Goal: Information Seeking & Learning: Learn about a topic

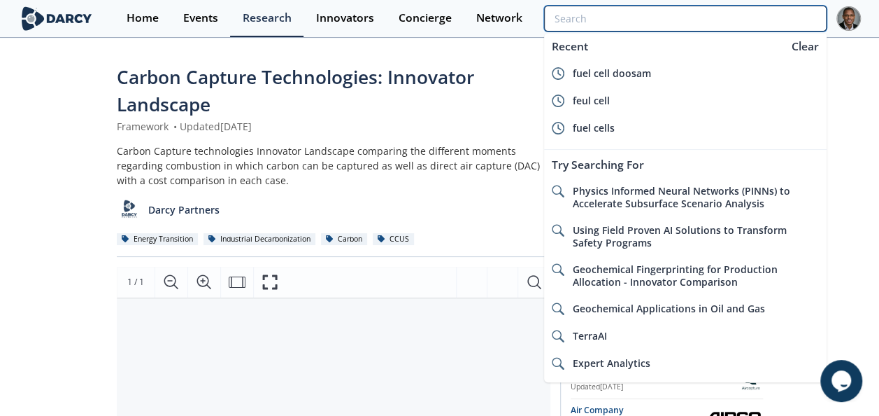
click at [585, 21] on input "search" at bounding box center [685, 19] width 282 height 26
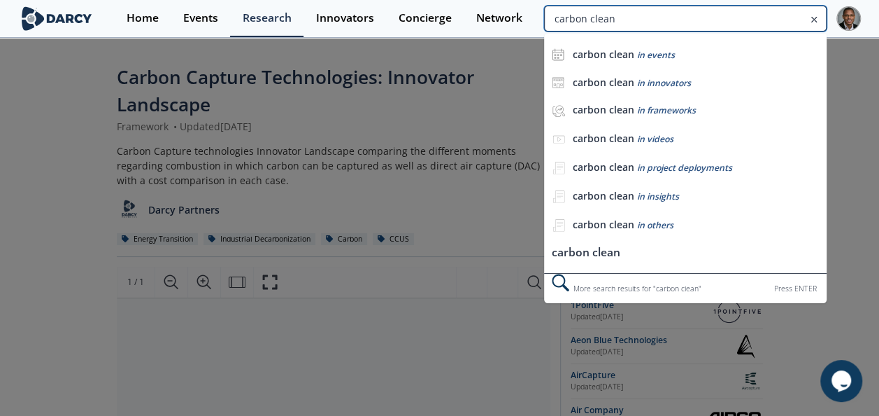
type input "carbon clean"
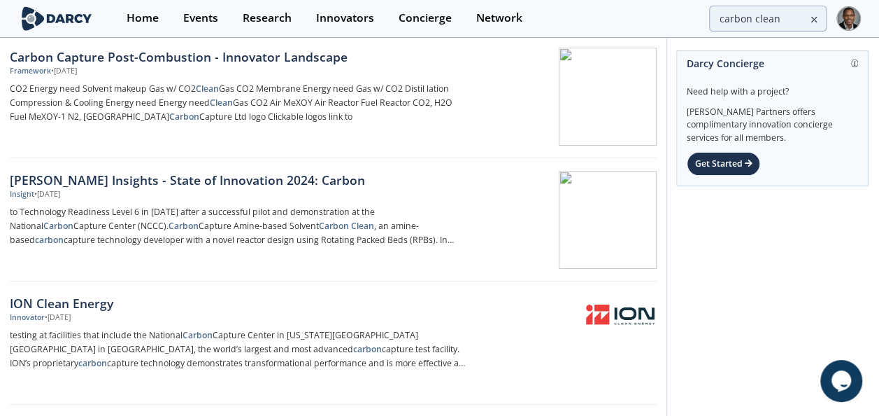
scroll to position [295, 0]
click at [255, 179] on div "Darcy Insights - State of Innovation 2024: Carbon" at bounding box center [240, 179] width 461 height 18
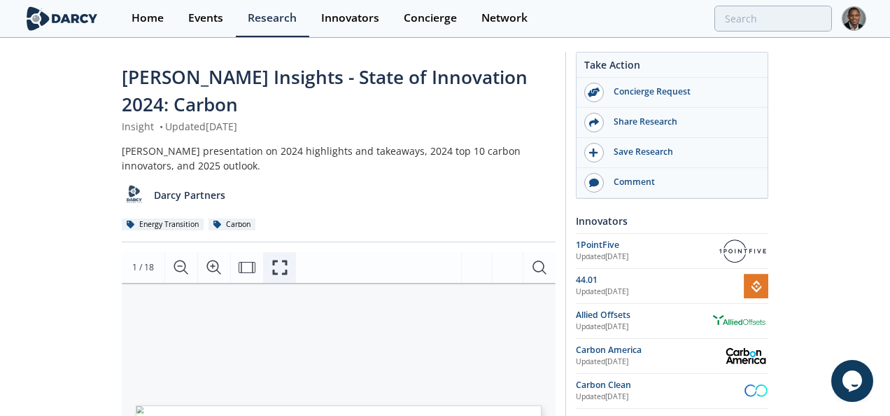
click at [275, 236] on icon "Fullscreen" at bounding box center [279, 267] width 17 height 17
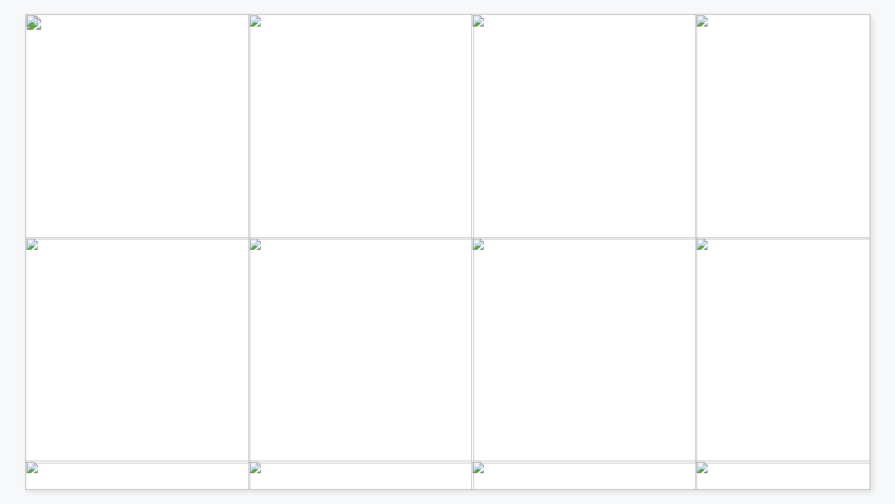
click at [186, 227] on span "based Solvent" at bounding box center [211, 229] width 50 height 6
click at [186, 35] on span "Innovator Subtopic Description Ocean CDR Electrochemical CO2 Removal Equatic sp…" at bounding box center [557, 24] width 1065 height 21
drag, startPoint x: 186, startPoint y: 227, endPoint x: 173, endPoint y: 232, distance: 13.3
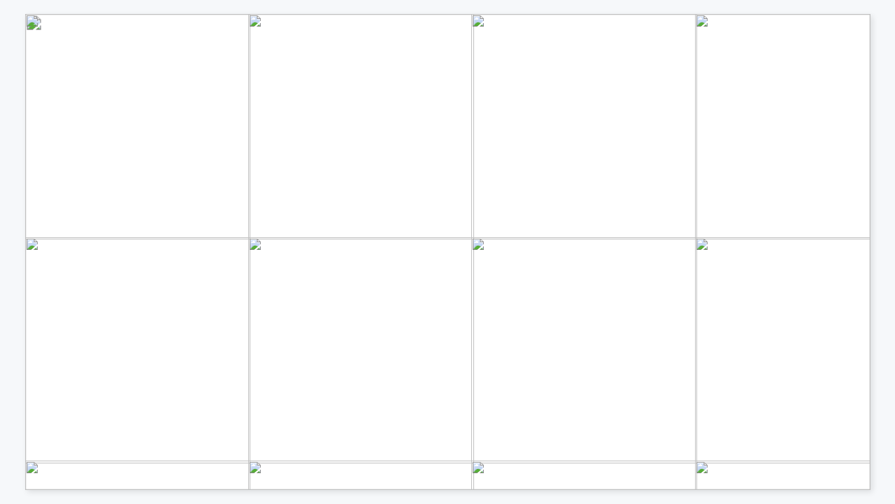
click at [173, 232] on span "Amine" at bounding box center [172, 229] width 24 height 6
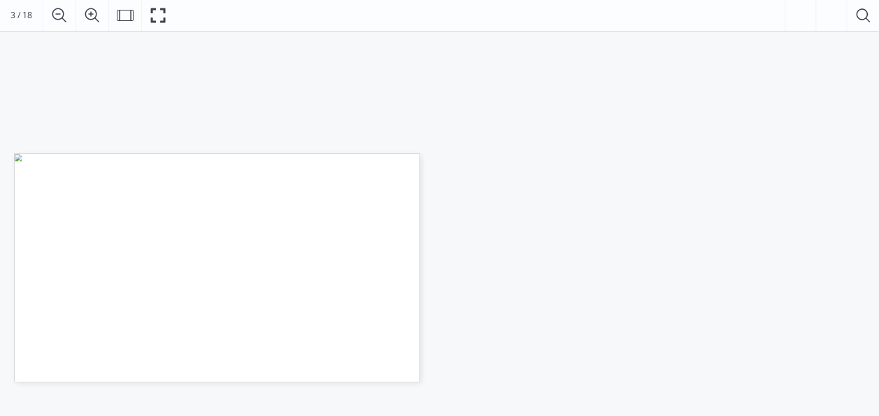
scroll to position [267, 0]
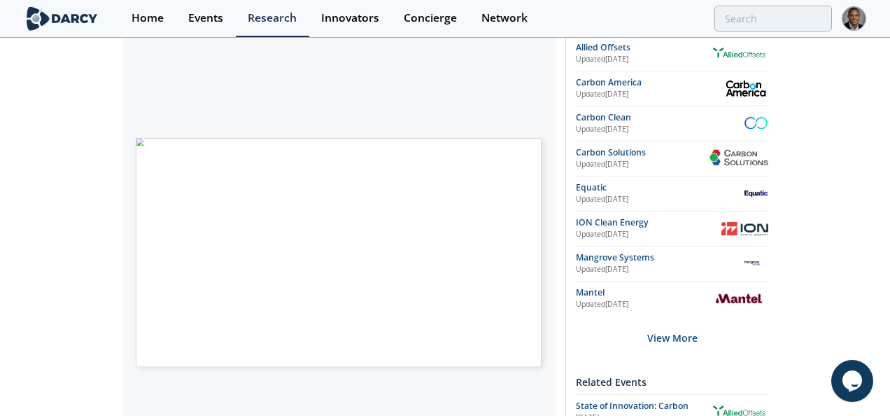
click at [226, 236] on span "Enabling Tech" at bounding box center [218, 308] width 35 height 5
click at [274, 234] on span "Carbon Clean, an amine-based carbon capture technology developer with a novel r…" at bounding box center [392, 236] width 264 height 4
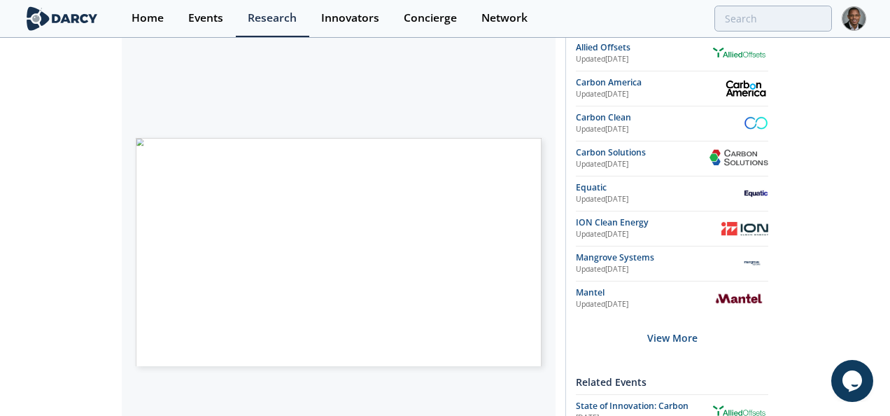
click at [274, 234] on span "Carbon Clean, an amine-based carbon capture technology developer with a novel r…" at bounding box center [392, 236] width 264 height 4
click at [261, 236] on span "(RPBs). In 2024, Carbon Clean launched a novel non-column design with the poten…" at bounding box center [408, 241] width 297 height 4
drag, startPoint x: 261, startPoint y: 215, endPoint x: 261, endPoint y: 206, distance: 9.8
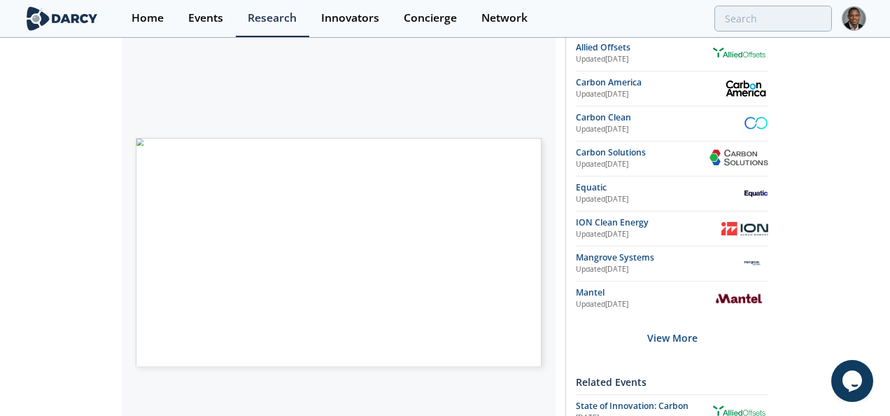
click at [261, 234] on span "Carbon Clean, an amine-based carbon capture technology developer with a novel r…" at bounding box center [392, 236] width 264 height 4
drag, startPoint x: 260, startPoint y: 208, endPoint x: 529, endPoint y: 214, distance: 268.7
click at [137, 142] on p "Carbon Clean, an amine-based carbon capture technology developer with a novel r…" at bounding box center [137, 142] width 0 height 0
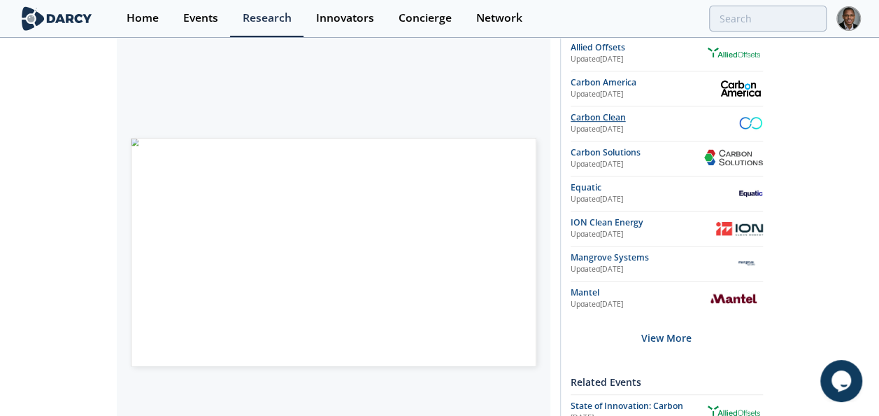
click at [585, 119] on div "Carbon Clean" at bounding box center [655, 117] width 168 height 13
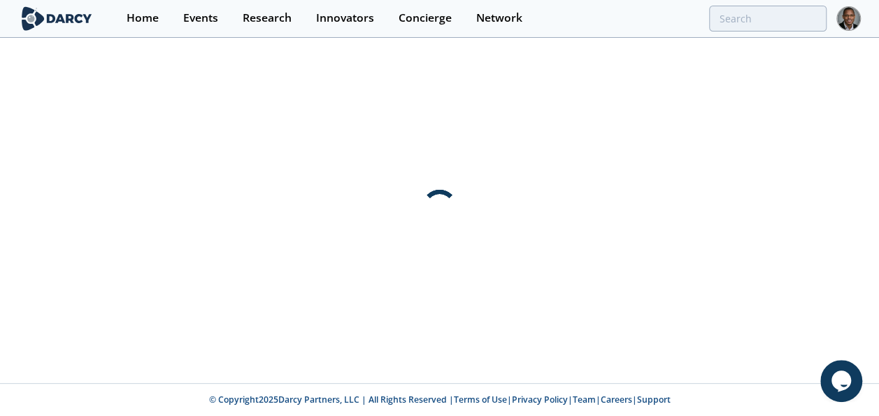
scroll to position [0, 0]
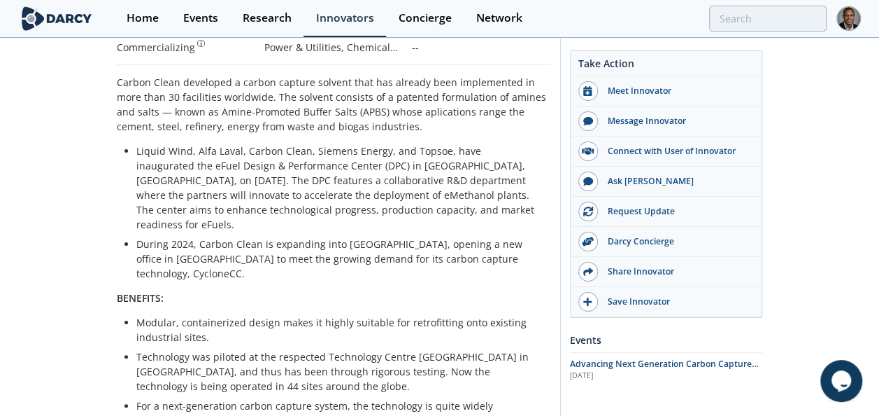
scroll to position [336, 0]
click at [139, 182] on p "Liquid Wind, Alfa Laval, Carbon Clean, Siemens Energy, and Topsoe, have inaugur…" at bounding box center [338, 188] width 404 height 88
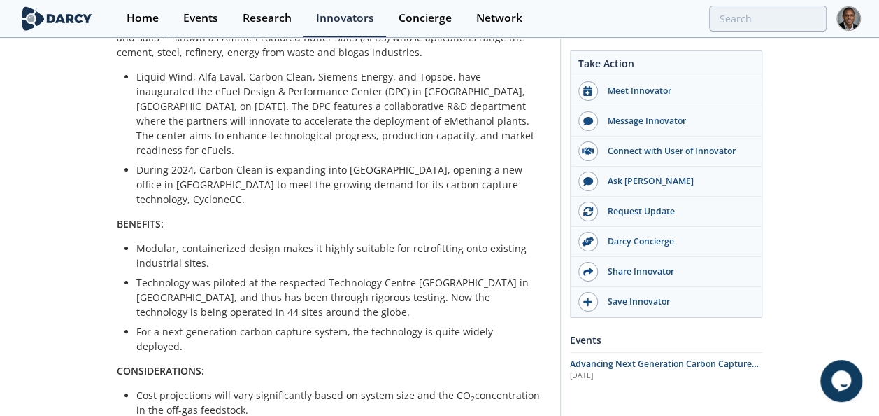
scroll to position [411, 0]
click at [139, 182] on div "Carbon Clean developed a carbon capture solvent that has already been implement…" at bounding box center [334, 252] width 434 height 505
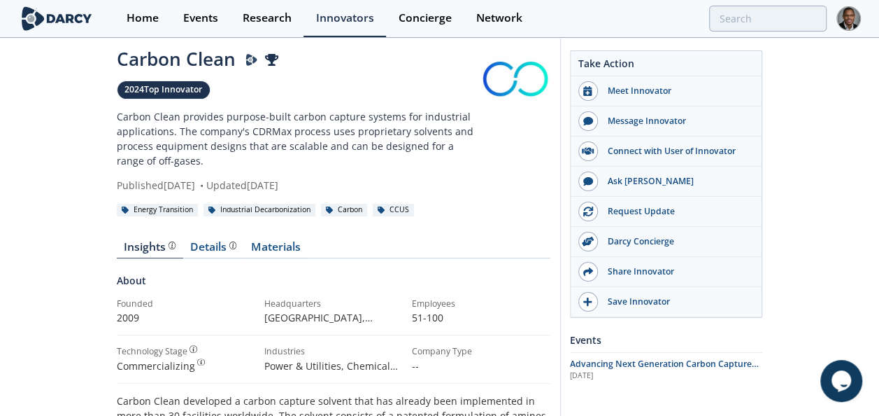
scroll to position [17, 0]
click at [215, 236] on div "Details" at bounding box center [213, 247] width 46 height 11
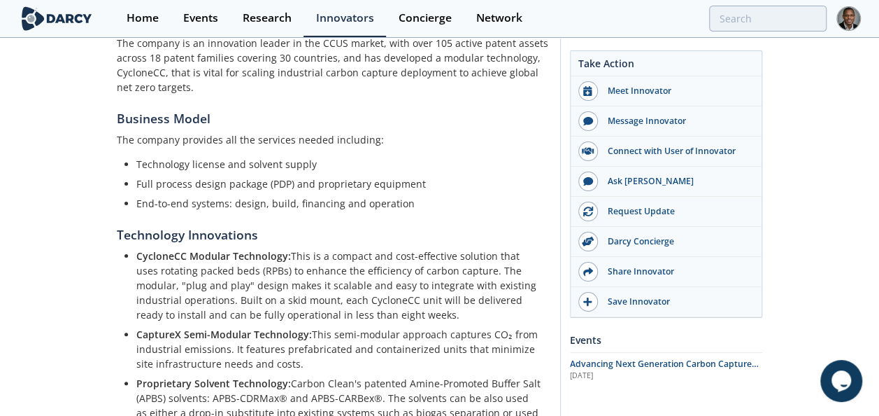
scroll to position [421, 0]
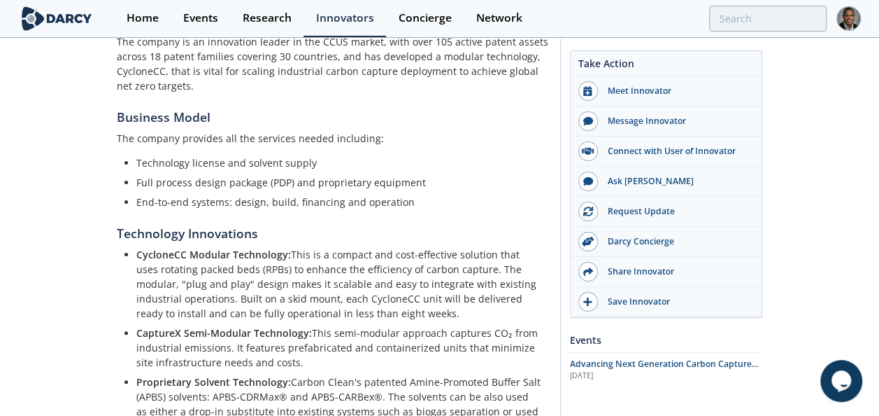
click at [232, 236] on p "CaptureX Semi-Modular Technology: This semi-modular approach captures CO₂ from …" at bounding box center [338, 347] width 404 height 44
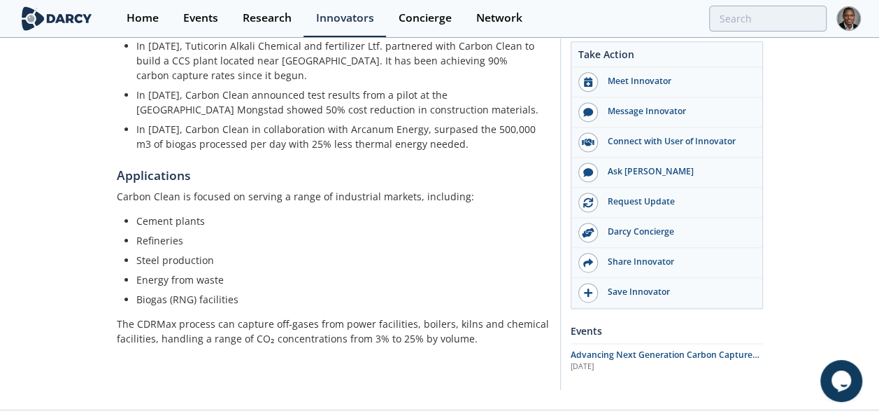
scroll to position [890, 0]
click at [179, 236] on p "The CDRMax process can capture off-gases from power facilities, boilers, kilns …" at bounding box center [334, 329] width 434 height 29
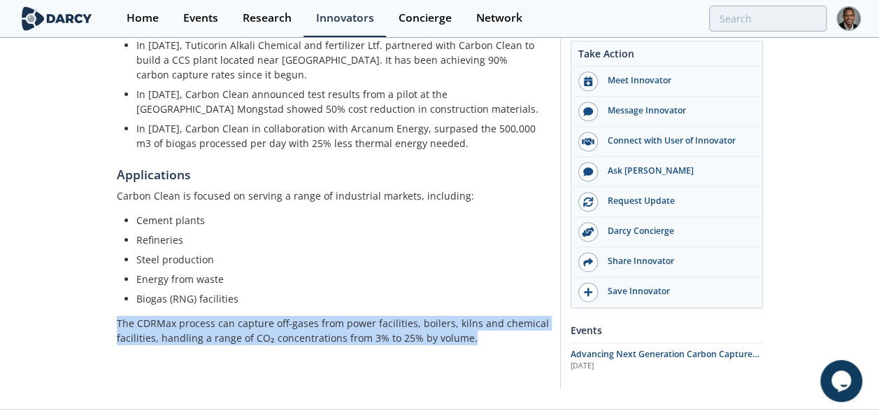
click at [179, 236] on p "The CDRMax process can capture off-gases from power facilities, boilers, kilns …" at bounding box center [334, 329] width 434 height 29
copy div "The CDRMax process can capture off-gases from power facilities, boilers, kilns …"
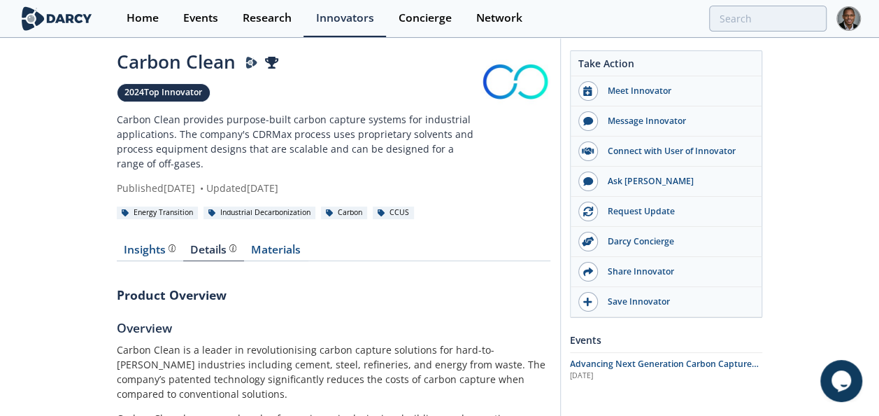
scroll to position [14, 0]
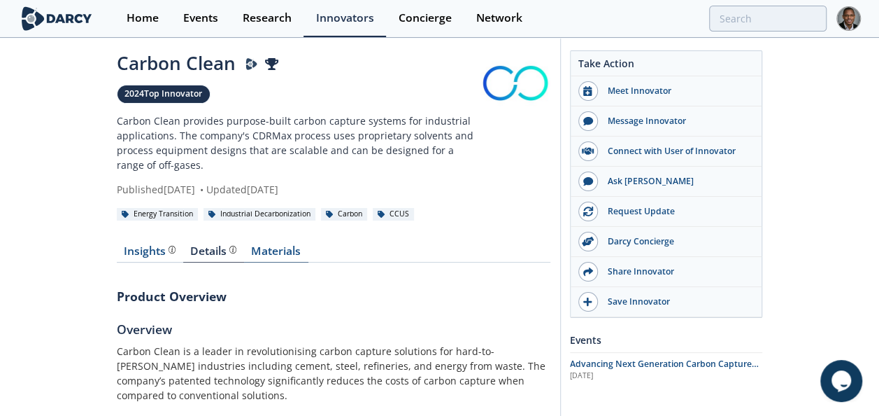
click at [288, 236] on link "Materials" at bounding box center [276, 254] width 64 height 17
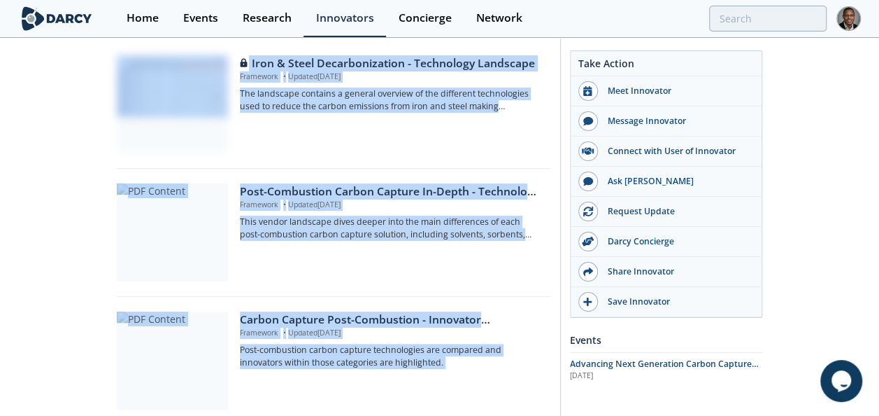
scroll to position [294, 0]
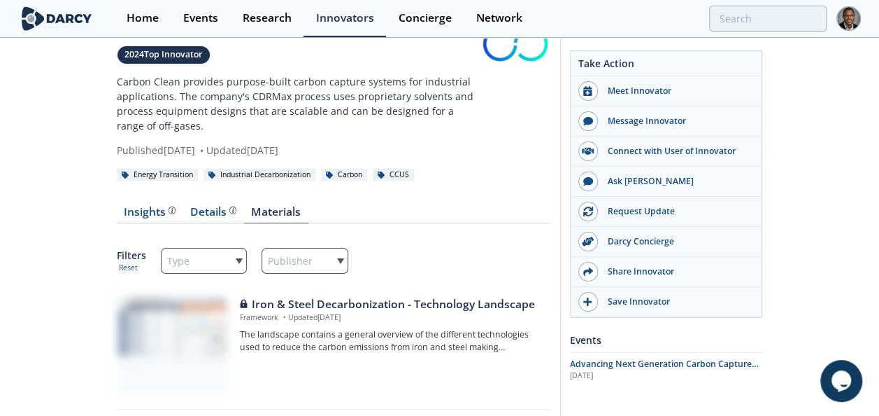
scroll to position [50, 0]
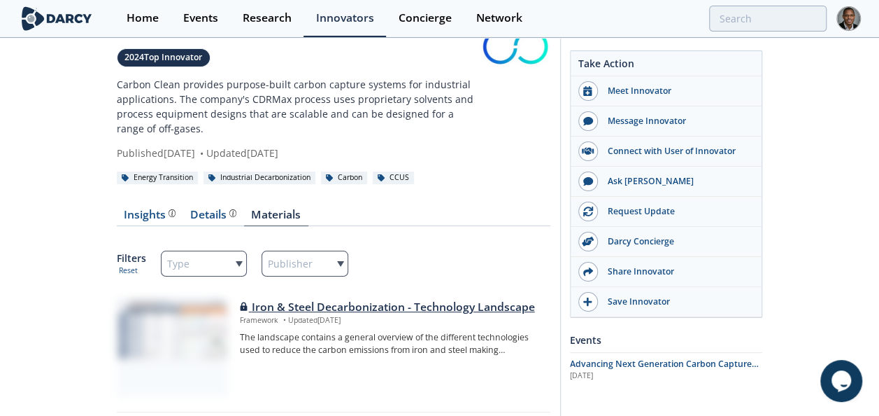
click at [273, 236] on div "Iron & Steel Decarbonization - Technology Landscape" at bounding box center [390, 307] width 300 height 17
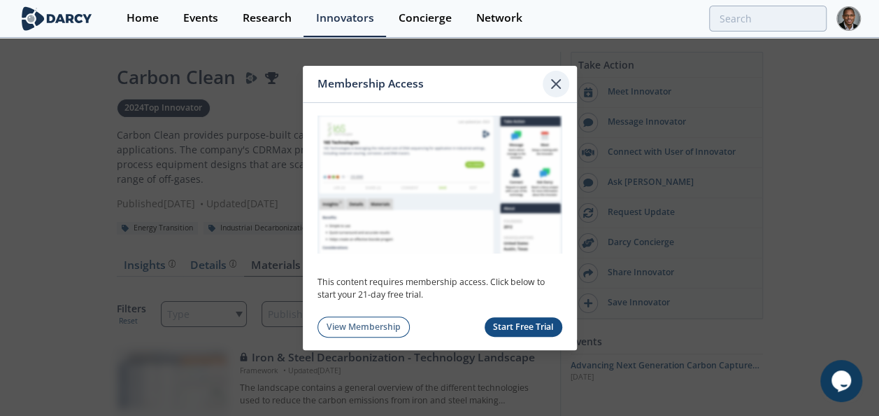
click at [550, 95] on div at bounding box center [556, 84] width 27 height 27
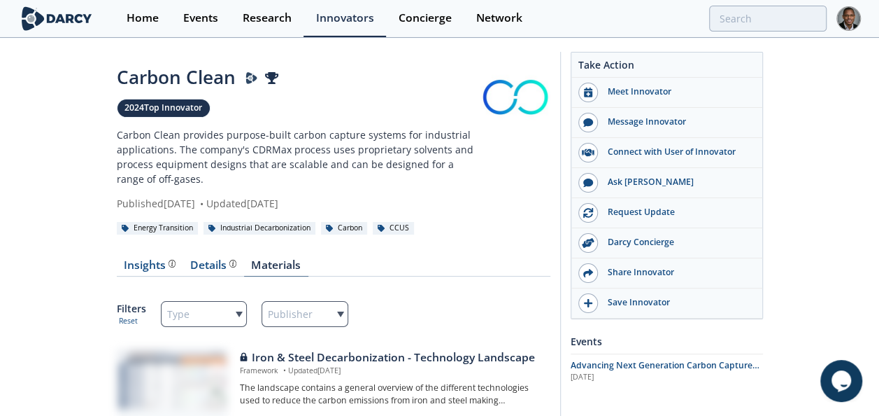
click at [274, 236] on link "Materials" at bounding box center [276, 268] width 64 height 17
click at [204, 236] on div "Details" at bounding box center [213, 265] width 46 height 11
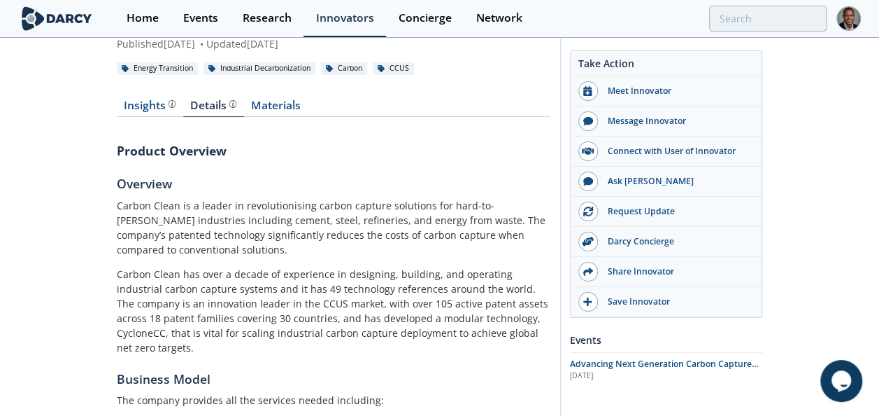
scroll to position [160, 0]
click at [140, 105] on div "Insights" at bounding box center [150, 104] width 52 height 11
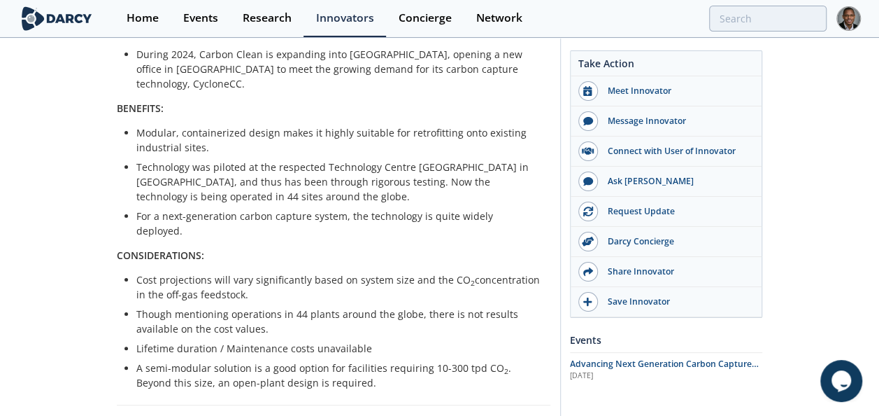
scroll to position [527, 0]
click at [236, 236] on p "A semi-modular solution is a good option for facilities requiring 10-300 tpd CO…" at bounding box center [338, 374] width 404 height 29
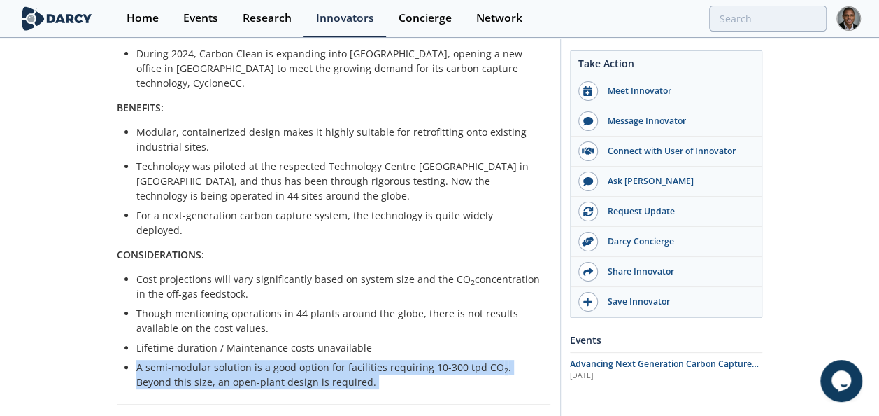
click at [236, 236] on p "A semi-modular solution is a good option for facilities requiring 10-300 tpd CO…" at bounding box center [338, 374] width 404 height 29
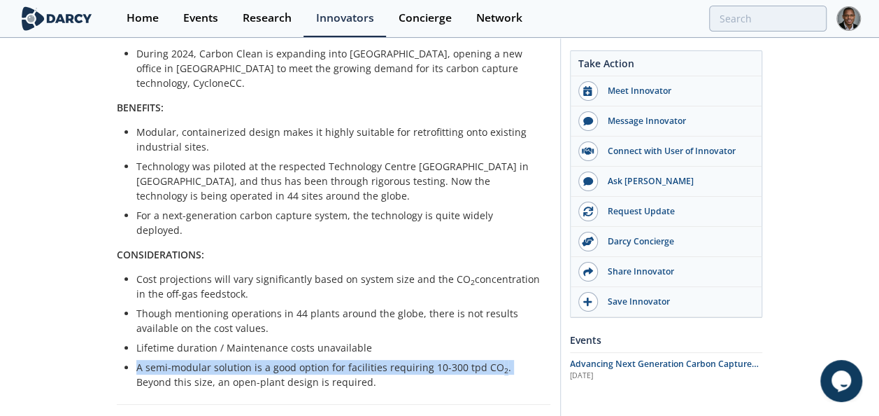
drag, startPoint x: 502, startPoint y: 320, endPoint x: 132, endPoint y: 318, distance: 370.0
click at [132, 236] on ul "Cost projections will vary significantly based on system size and the CO 2 conc…" at bounding box center [334, 330] width 414 height 118
copy p "A semi-modular solution is a good option for facilities requiring 10-300 tpd CO…"
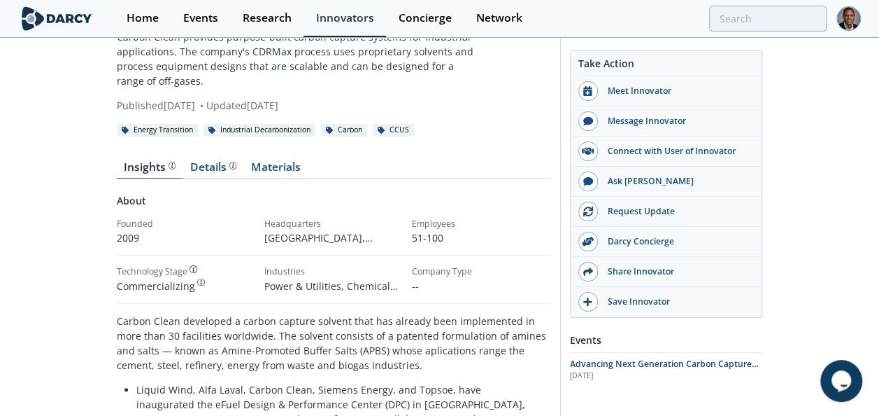
scroll to position [97, 0]
click at [213, 168] on div "Details Product overview, business model, technology and applications as added …" at bounding box center [213, 167] width 46 height 11
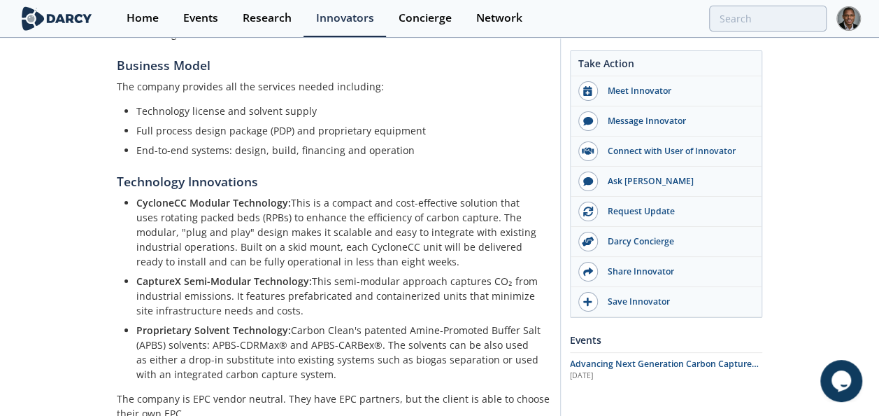
scroll to position [474, 0]
drag, startPoint x: 383, startPoint y: 246, endPoint x: 290, endPoint y: 187, distance: 109.7
click at [290, 194] on p "CycloneCC Modular Technology: This is a compact and cost-effective solution tha…" at bounding box center [338, 230] width 404 height 73
drag, startPoint x: 293, startPoint y: 296, endPoint x: 309, endPoint y: 266, distance: 34.1
click at [309, 236] on p "CaptureX Semi-Modular Technology: This semi-modular approach captures CO₂ from …" at bounding box center [338, 295] width 404 height 44
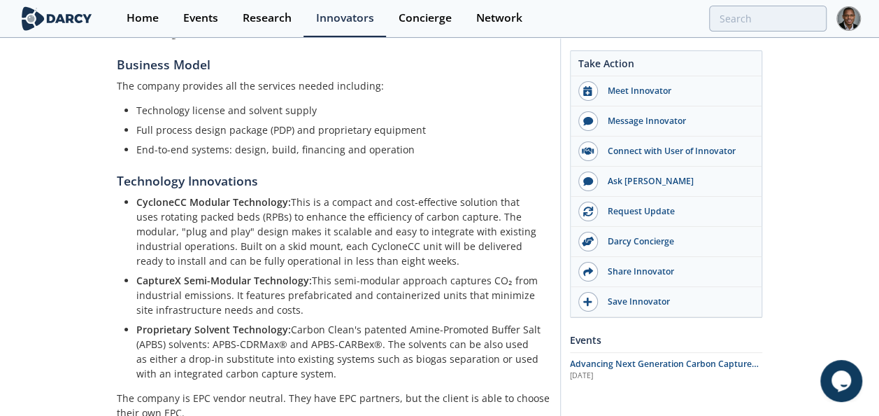
copy p "This semi-modular approach captures CO₂ from industrial emissions. It features …"
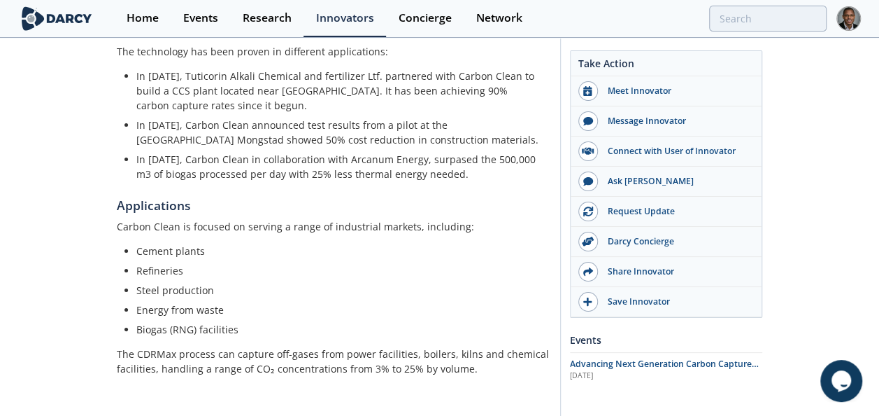
scroll to position [862, 0]
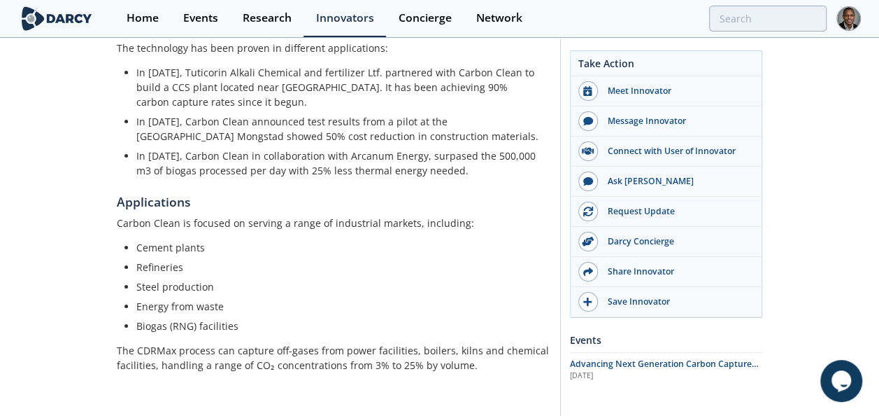
click at [299, 236] on p "The CDRMax process can capture off-gases from power facilities, boilers, kilns …" at bounding box center [334, 357] width 434 height 29
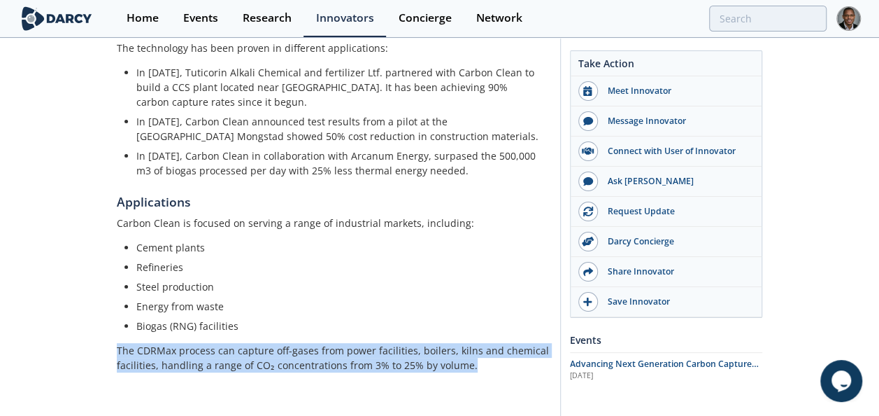
copy div "The CDRMax process can capture off-gases from power facilities, boilers, kilns …"
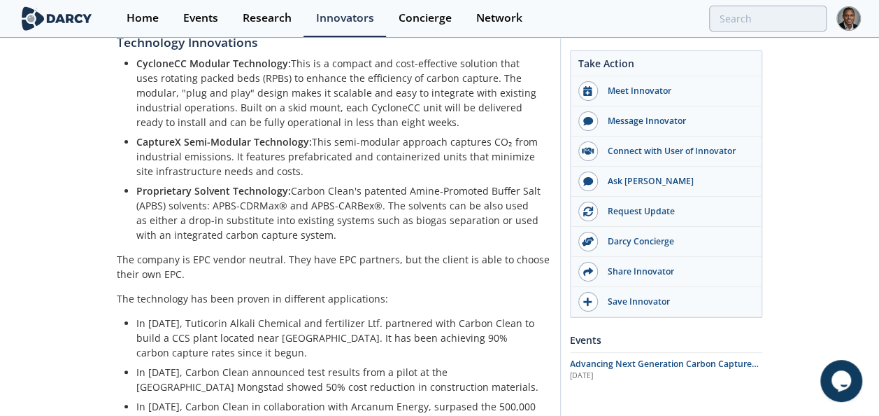
scroll to position [498, 0]
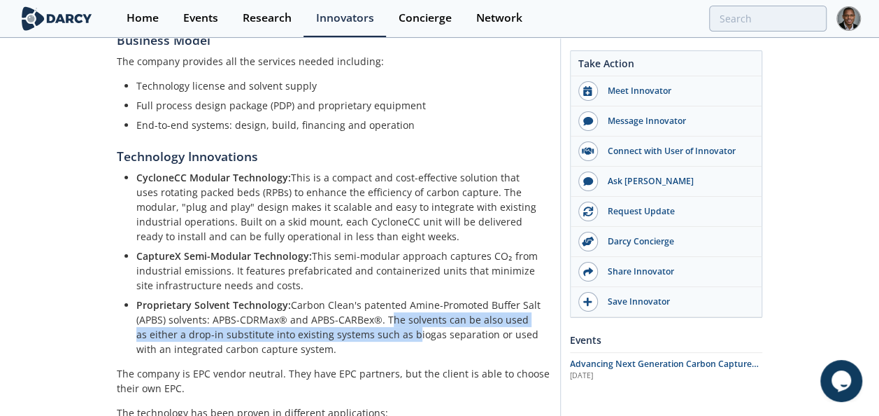
drag, startPoint x: 382, startPoint y: 304, endPoint x: 390, endPoint y: 319, distance: 17.5
click at [390, 236] on p "Proprietary Solvent Technology: Carbon Clean's patented Amine-Promoted Buffer S…" at bounding box center [338, 326] width 404 height 59
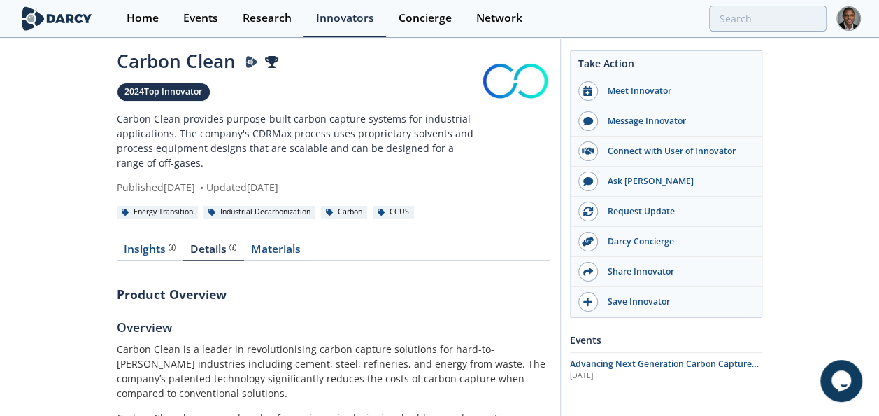
scroll to position [15, 0]
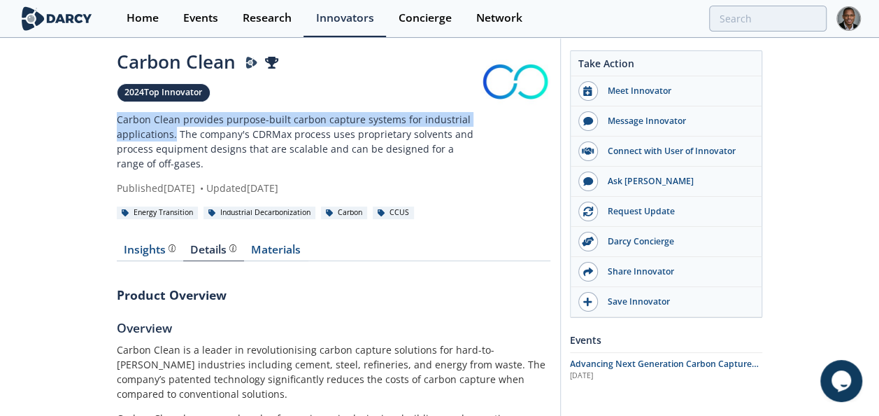
drag, startPoint x: 174, startPoint y: 134, endPoint x: 112, endPoint y: 118, distance: 64.5
copy p "Carbon Clean provides purpose-built carbon capture systems for industrial appli…"
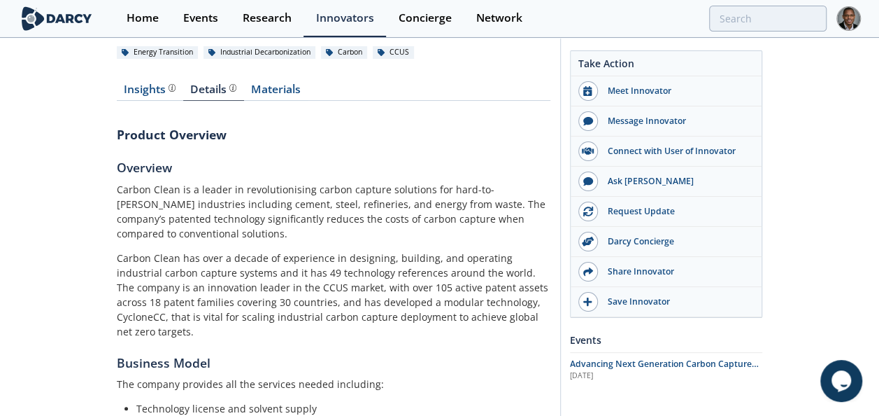
scroll to position [175, 0]
click at [143, 86] on div "Insights" at bounding box center [150, 90] width 52 height 11
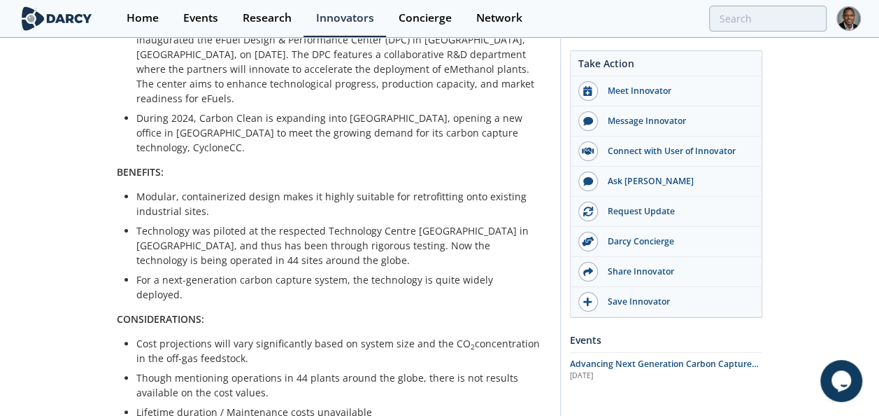
scroll to position [463, 0]
click at [199, 222] on p "Technology was piloted at the respected Technology Centre Mongstad in Norway, a…" at bounding box center [338, 244] width 404 height 44
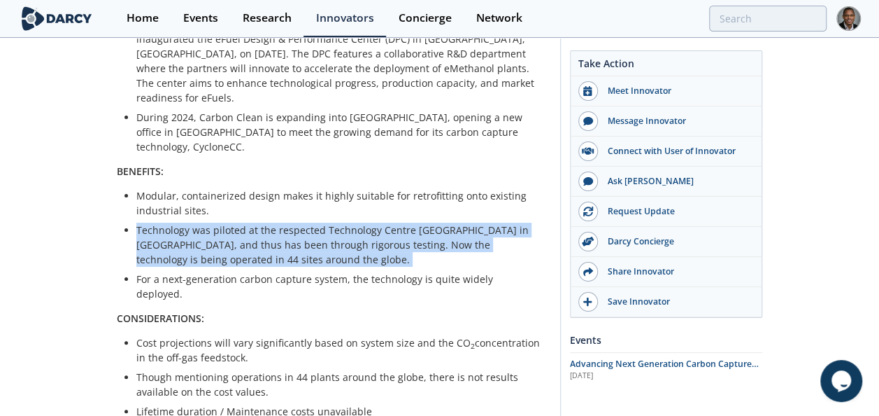
click at [199, 222] on p "Technology was piloted at the respected Technology Centre Mongstad in Norway, a…" at bounding box center [338, 244] width 404 height 44
drag, startPoint x: 199, startPoint y: 206, endPoint x: 162, endPoint y: 171, distance: 50.9
click at [162, 188] on p "Modular, containerized design makes it highly suitable for retrofitting onto ex…" at bounding box center [338, 202] width 404 height 29
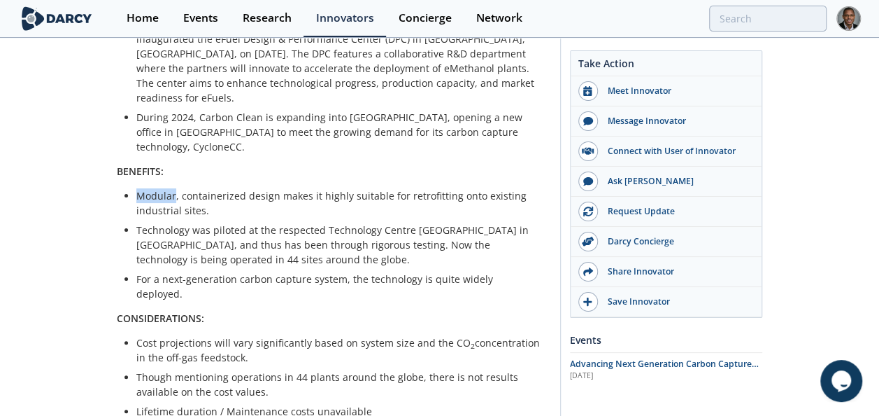
click at [162, 188] on p "Modular, containerized design makes it highly suitable for retrofitting onto ex…" at bounding box center [338, 202] width 404 height 29
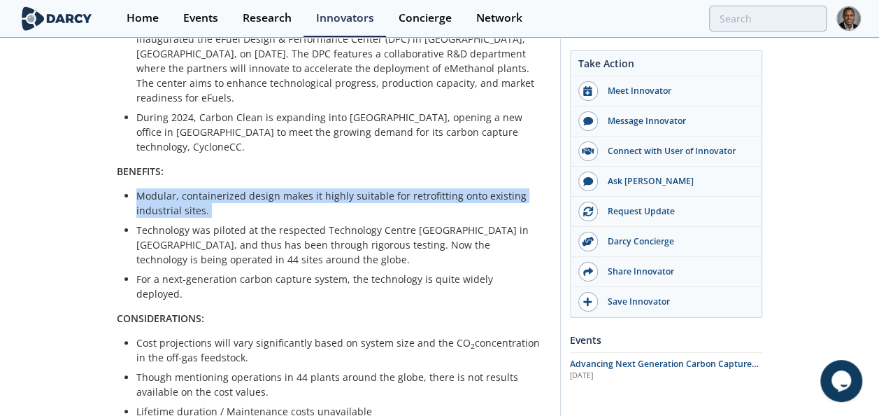
copy ul "Modular, containerized design makes it highly suitable for retrofitting onto ex…"
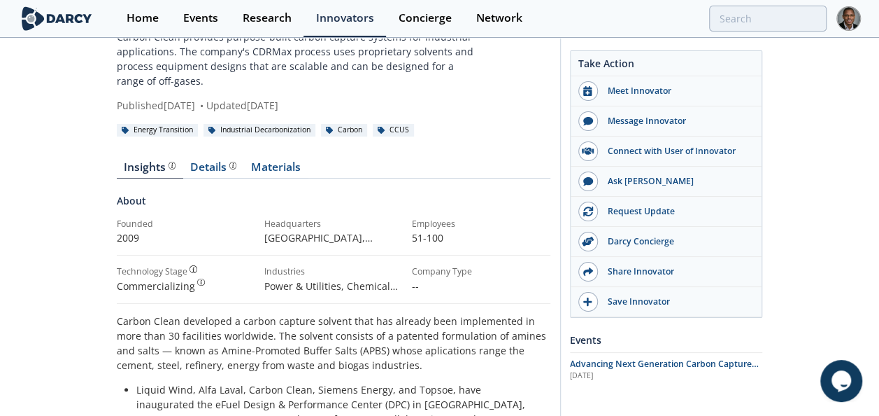
scroll to position [0, 0]
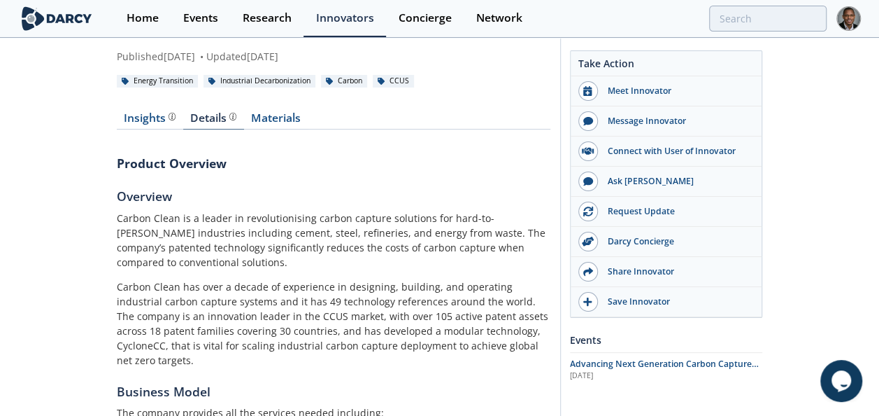
scroll to position [175, 0]
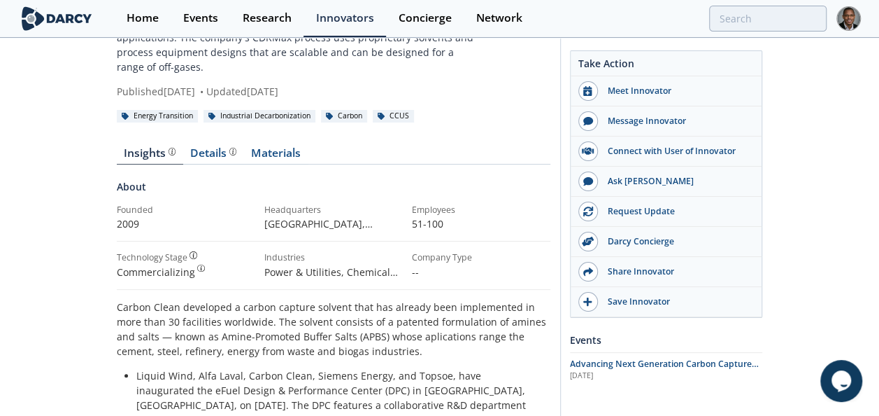
scroll to position [97, 0]
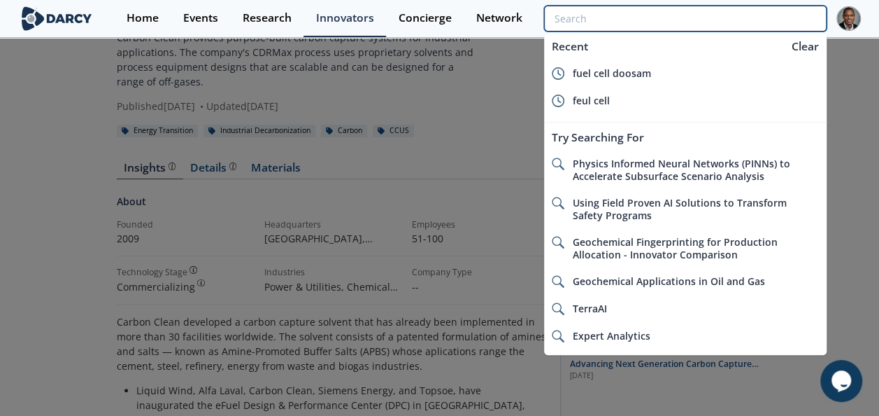
click at [585, 15] on input "search" at bounding box center [685, 19] width 282 height 26
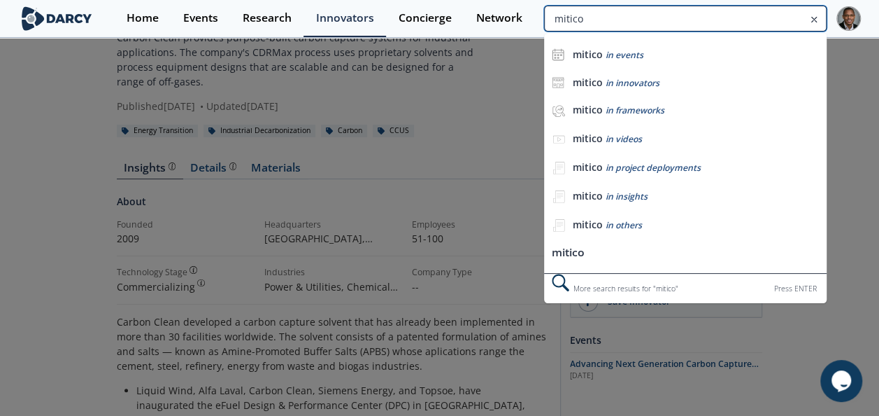
type input "mitico"
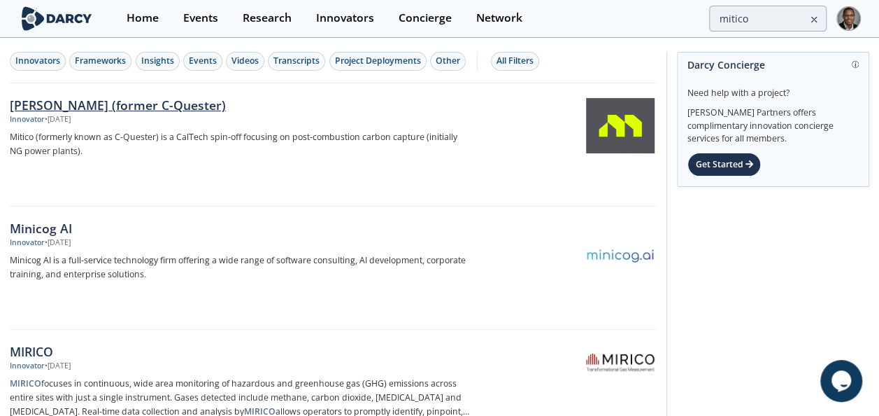
click at [116, 101] on div "Mitico (former C-Quester)" at bounding box center [240, 105] width 461 height 18
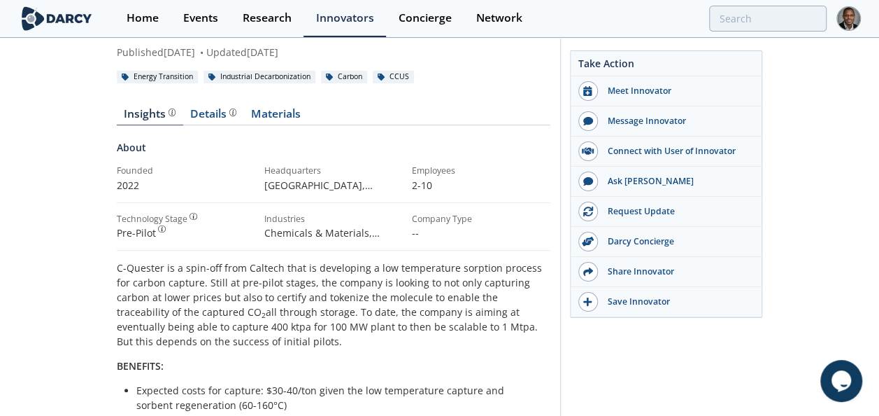
scroll to position [94, 0]
click at [210, 109] on div "Details" at bounding box center [213, 114] width 46 height 11
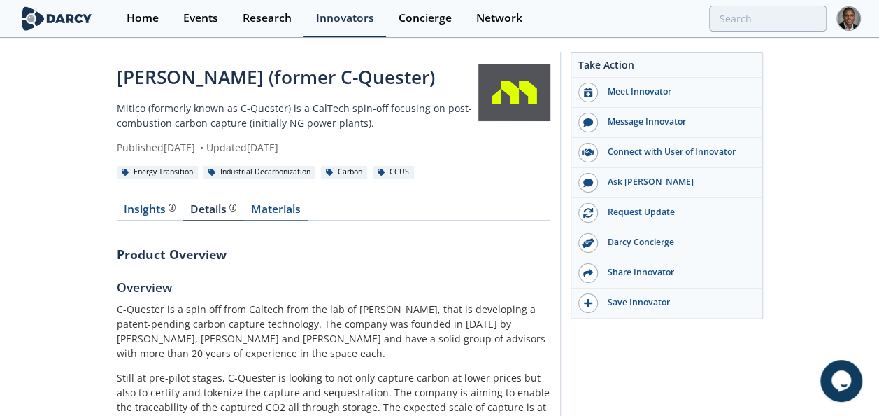
click at [276, 204] on link "Materials" at bounding box center [276, 212] width 64 height 17
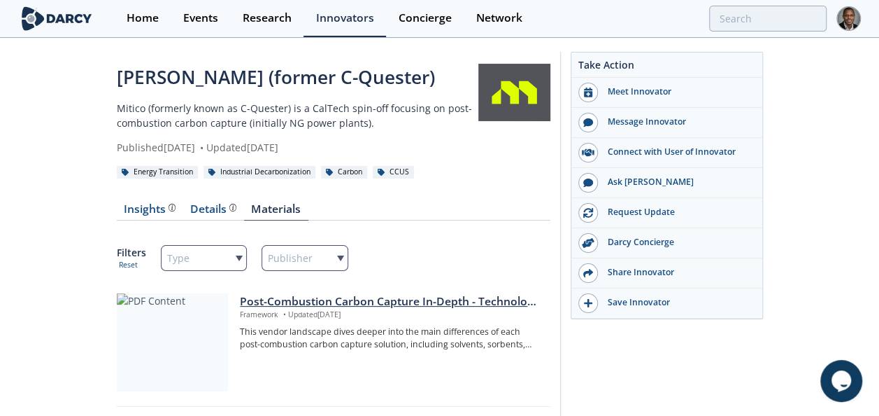
click at [198, 236] on div at bounding box center [172, 342] width 111 height 98
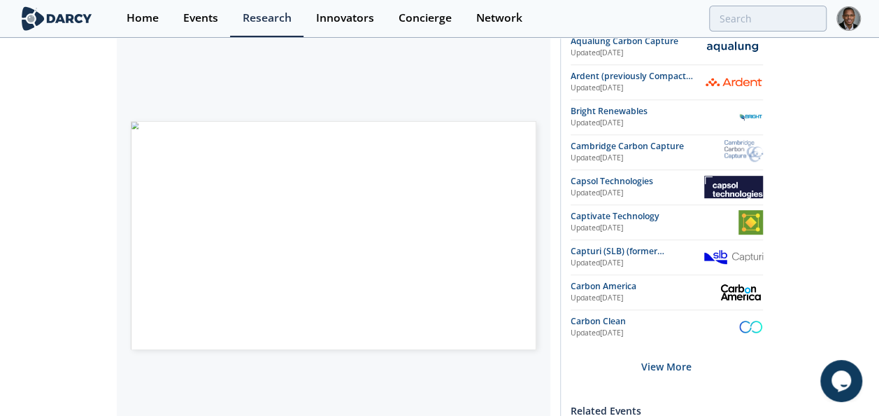
scroll to position [299, 0]
click at [18, 236] on div "Post-Combustion Carbon Capture In-Depth - Technology Landscape Framework • Upda…" at bounding box center [439, 261] width 879 height 1042
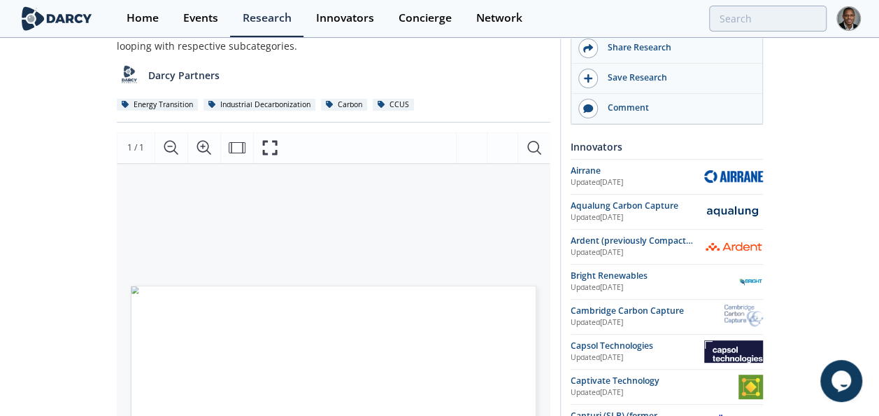
scroll to position [133, 0]
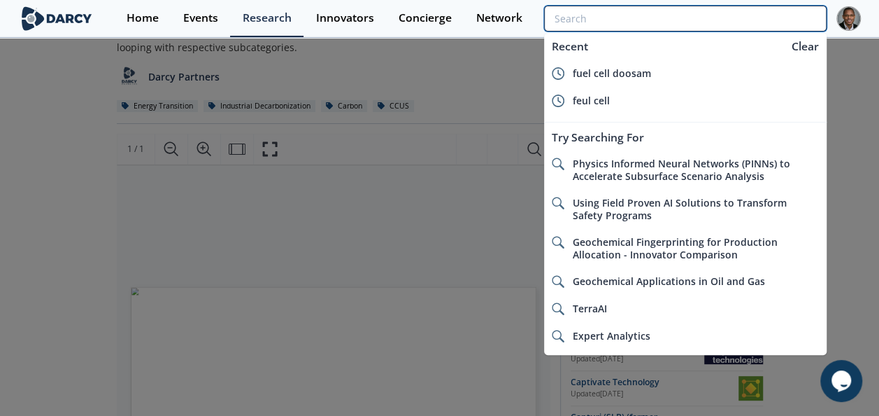
click at [585, 21] on input "search" at bounding box center [685, 19] width 282 height 26
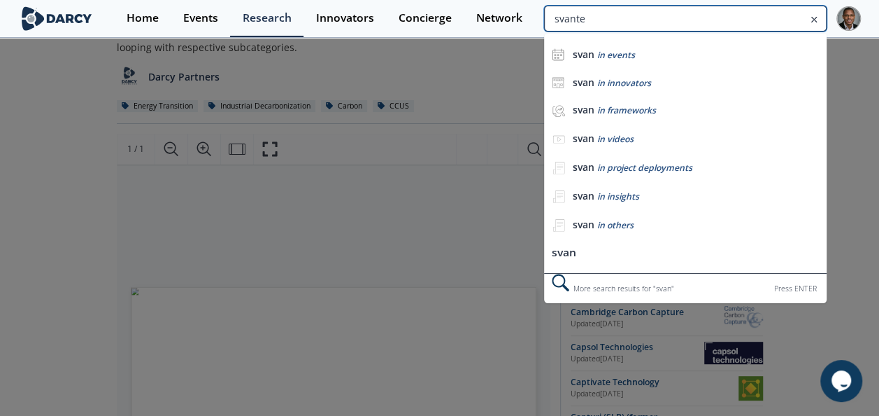
type input "svante"
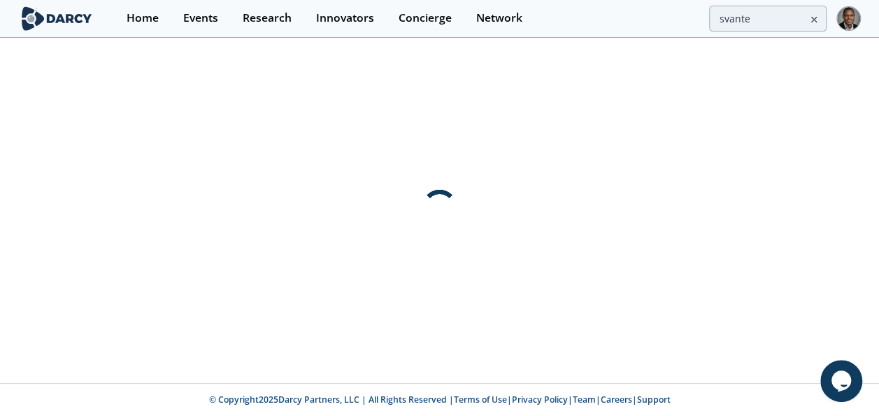
scroll to position [0, 0]
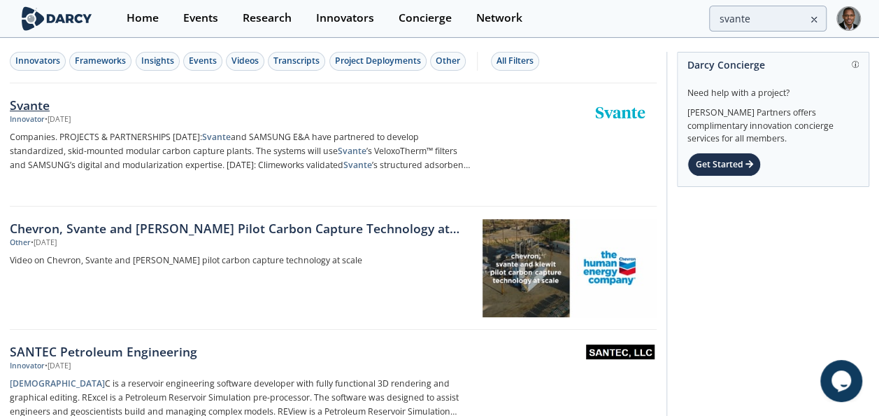
click at [25, 103] on div "Svante" at bounding box center [240, 105] width 461 height 18
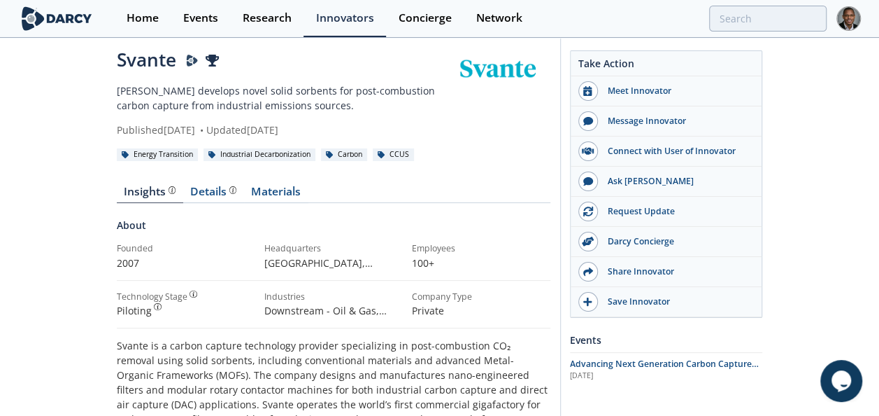
scroll to position [16, 0]
click at [199, 187] on div "Details" at bounding box center [213, 192] width 46 height 11
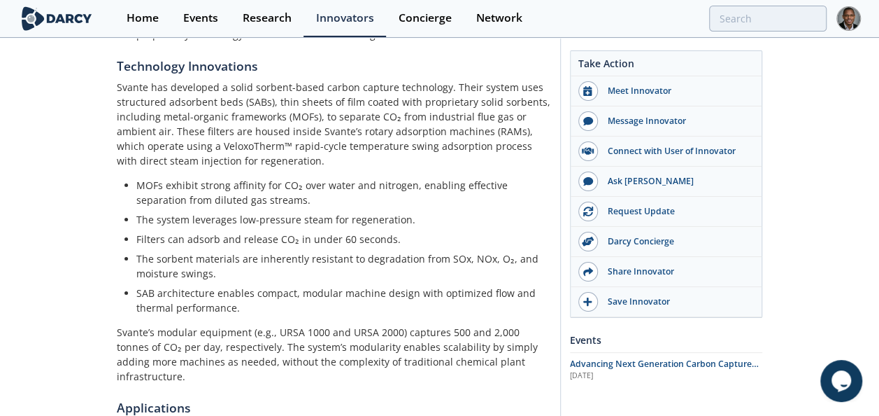
scroll to position [1123, 0]
click at [227, 236] on p "Svante’s modular equipment (e.g., URSA 1000 and URSA 2000) captures 500 and 2,0…" at bounding box center [334, 353] width 434 height 59
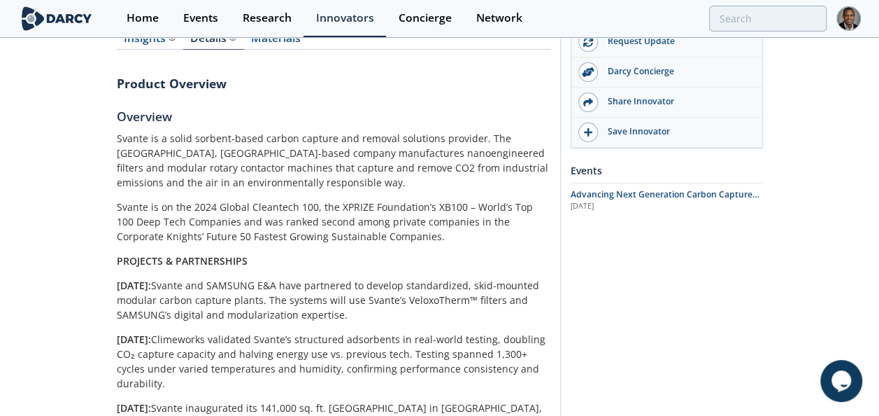
scroll to position [0, 0]
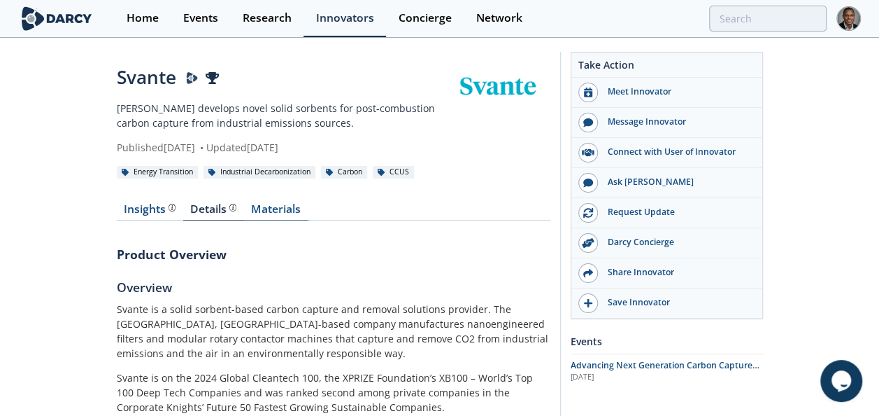
click at [274, 211] on link "Materials" at bounding box center [276, 212] width 64 height 17
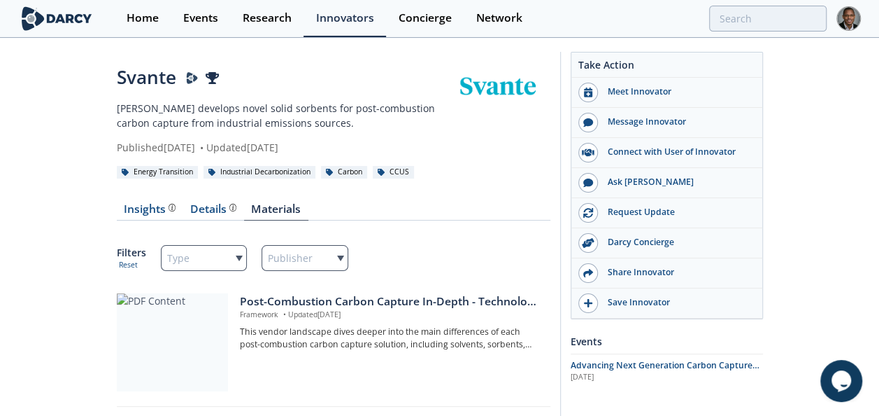
click at [190, 115] on p "[PERSON_NAME] develops novel solid sorbents for post-combustion carbon capture …" at bounding box center [281, 115] width 329 height 29
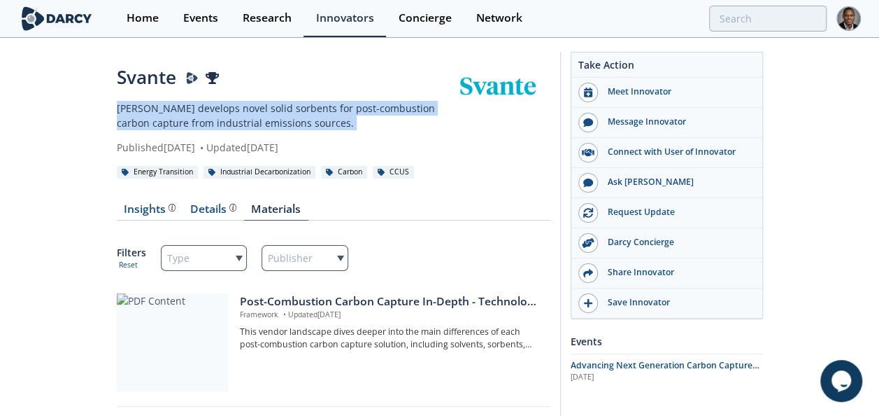
click at [190, 115] on p "[PERSON_NAME] develops novel solid sorbents for post-combustion carbon capture …" at bounding box center [281, 115] width 329 height 29
copy div "[PERSON_NAME] develops novel solid sorbents for post-combustion carbon capture …"
click at [206, 211] on div "Details Product overview, business model, technology and applications as added …" at bounding box center [213, 209] width 46 height 11
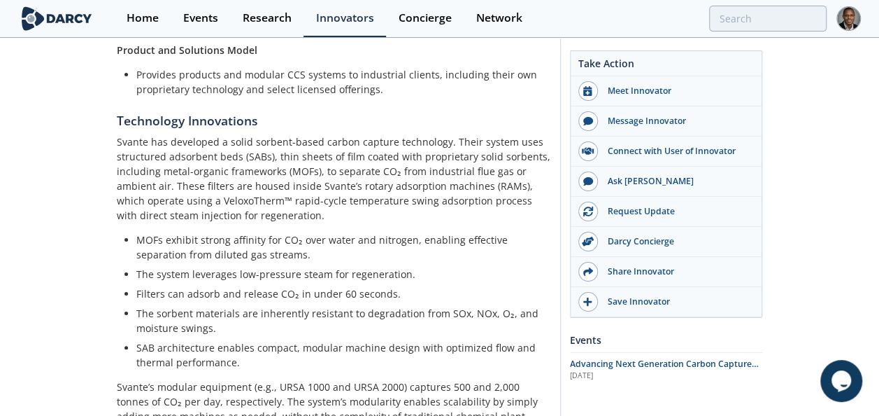
scroll to position [1070, 0]
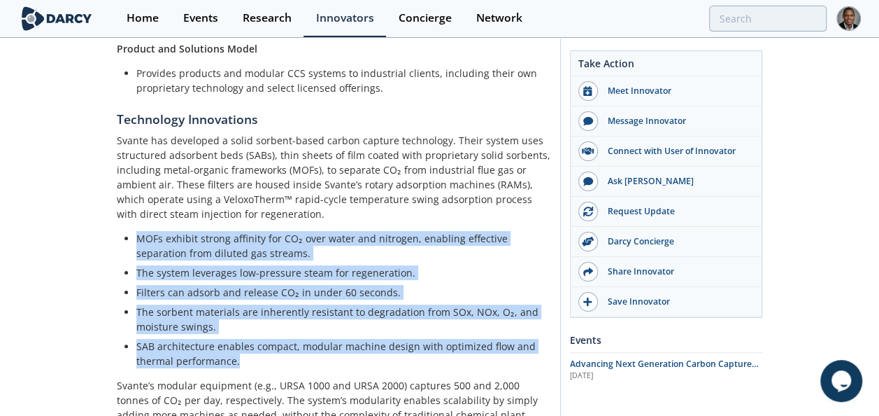
drag, startPoint x: 256, startPoint y: 317, endPoint x: 115, endPoint y: 200, distance: 183.3
drag, startPoint x: 115, startPoint y: 200, endPoint x: 250, endPoint y: 117, distance: 159.2
click at [250, 133] on p "Svante has developed a solid sorbent-based carbon capture technology. Their sys…" at bounding box center [334, 177] width 434 height 88
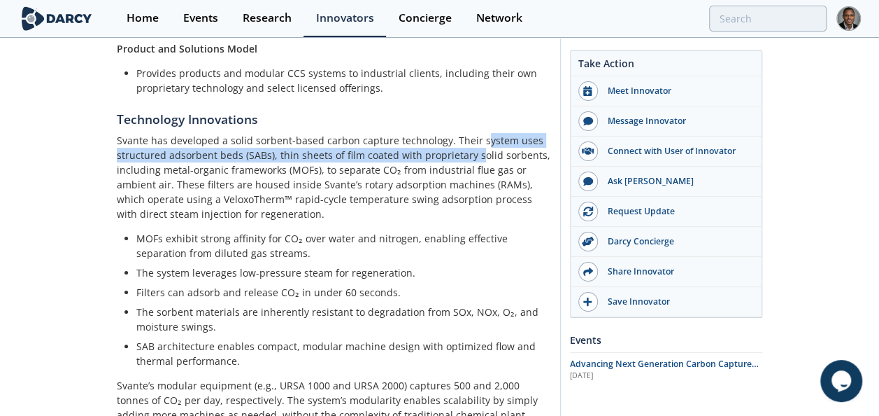
drag, startPoint x: 475, startPoint y: 97, endPoint x: 474, endPoint y: 118, distance: 21.7
click at [474, 133] on p "Svante has developed a solid sorbent-based carbon capture technology. Their sys…" at bounding box center [334, 177] width 434 height 88
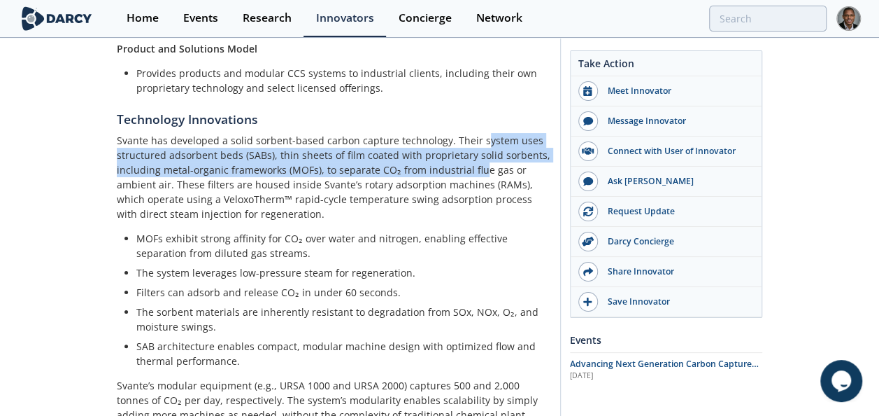
drag, startPoint x: 474, startPoint y: 118, endPoint x: 446, endPoint y: 130, distance: 30.4
click at [446, 133] on p "Svante has developed a solid sorbent-based carbon capture technology. Their sys…" at bounding box center [334, 177] width 434 height 88
click at [213, 133] on p "Svante has developed a solid sorbent-based carbon capture technology. Their sys…" at bounding box center [334, 177] width 434 height 88
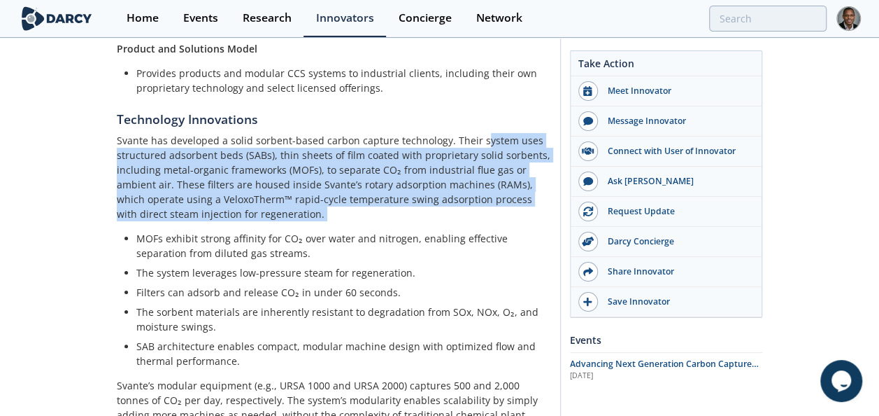
drag, startPoint x: 478, startPoint y: 97, endPoint x: 487, endPoint y: 176, distance: 80.3
click at [487, 176] on div "Svante has developed a solid sorbent-based carbon capture technology. Their sys…" at bounding box center [334, 285] width 434 height 304
copy div "ystem uses structured adsorbent beds (SABs), thin sheets of film coated with pr…"
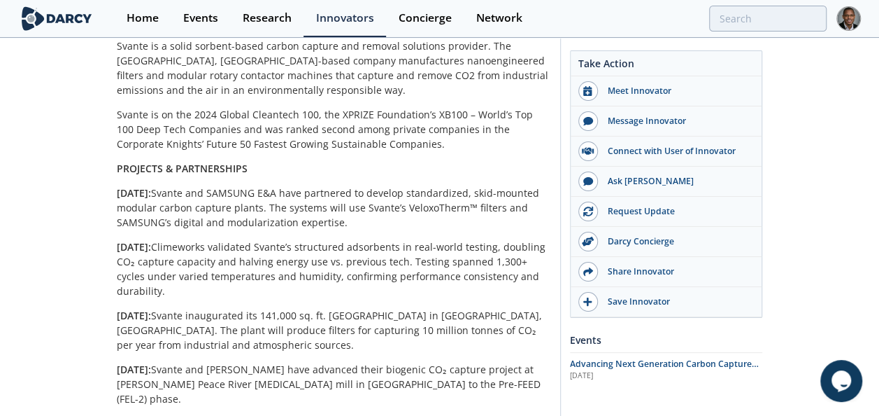
scroll to position [263, 0]
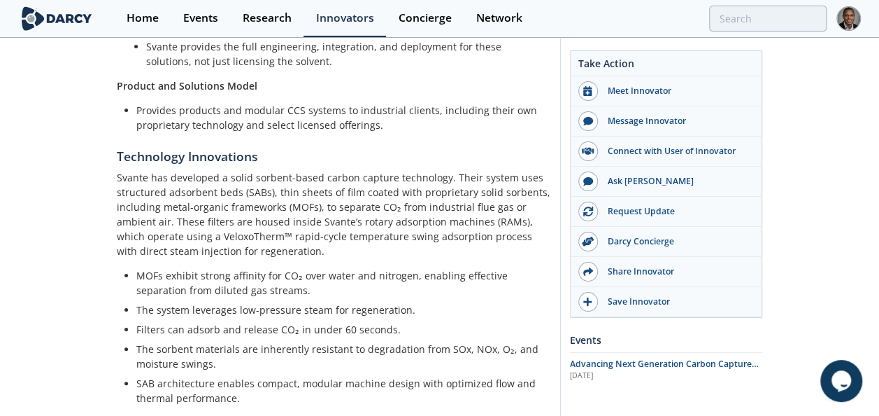
scroll to position [1033, 0]
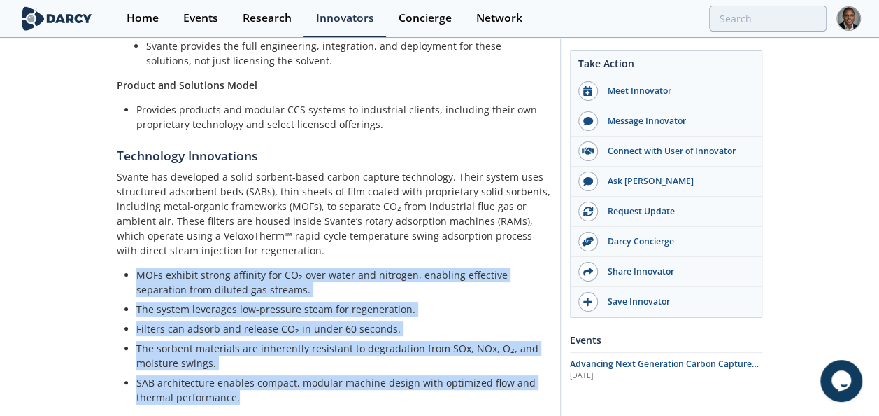
drag, startPoint x: 248, startPoint y: 351, endPoint x: 75, endPoint y: 234, distance: 209.1
copy ul "MOFs exhibit strong affinity for CO₂ over water and nitrogen, enabling effectiv…"
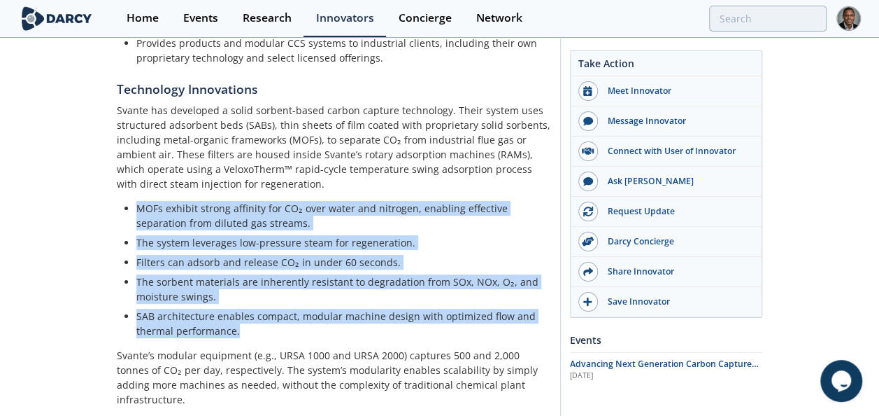
scroll to position [1100, 0]
copy ul "MOFs exhibit strong affinity for CO₂ over water and nitrogen, enabling effectiv…"
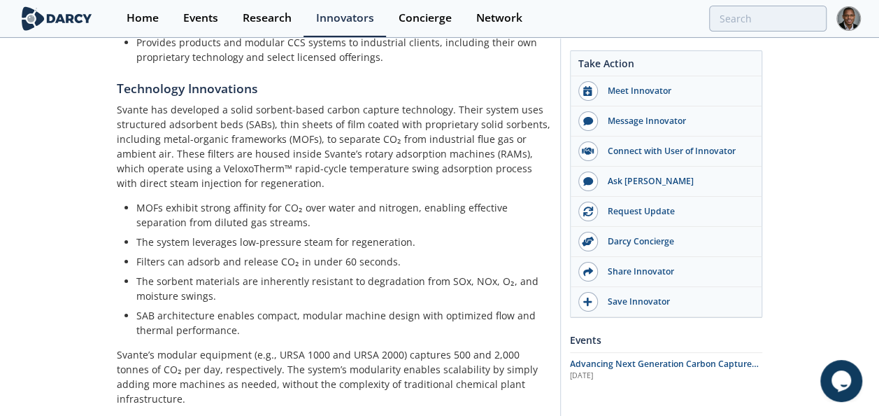
click at [163, 236] on p "Svante’s modular equipment (e.g., URSA 1000 and URSA 2000) captures 500 and 2,0…" at bounding box center [334, 376] width 434 height 59
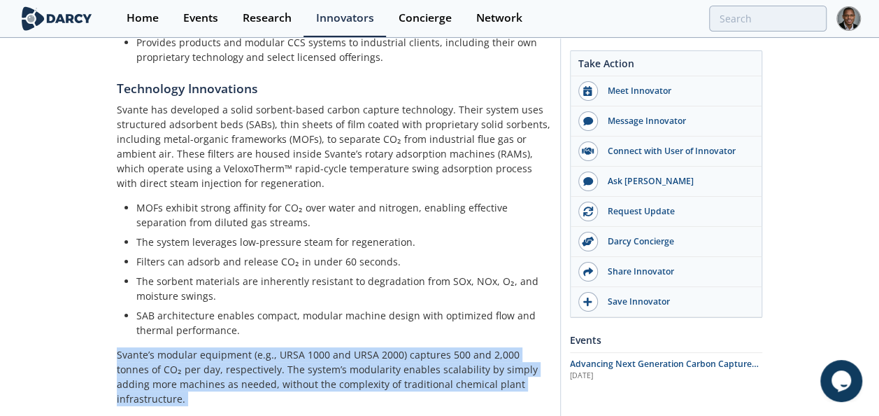
click at [163, 236] on p "Svante’s modular equipment (e.g., URSA 1000 and URSA 2000) captures 500 and 2,0…" at bounding box center [334, 376] width 434 height 59
click at [236, 236] on p "Svante’s modular equipment (e.g., URSA 1000 and URSA 2000) captures 500 and 2,0…" at bounding box center [334, 376] width 434 height 59
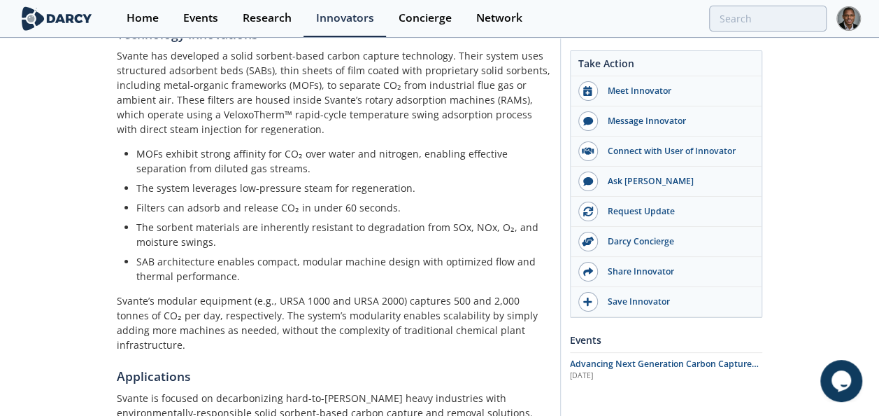
scroll to position [1153, 0]
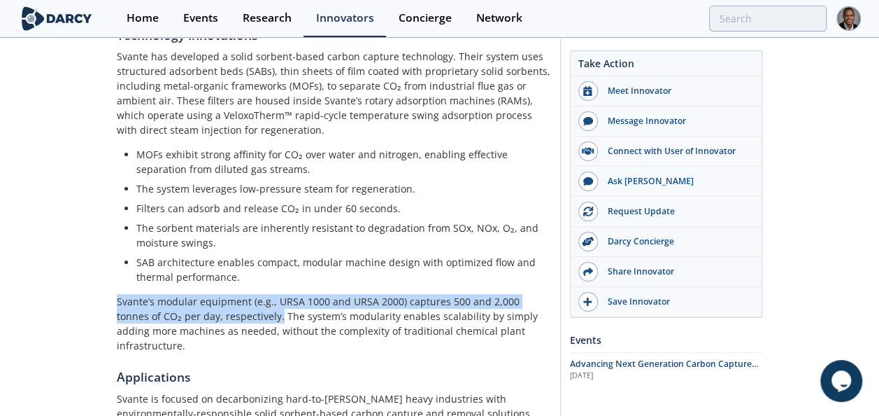
drag, startPoint x: 243, startPoint y: 273, endPoint x: 116, endPoint y: 262, distance: 127.7
click at [117, 236] on p "Svante’s modular equipment (e.g., URSA 1000 and URSA 2000) captures 500 and 2,0…" at bounding box center [334, 323] width 434 height 59
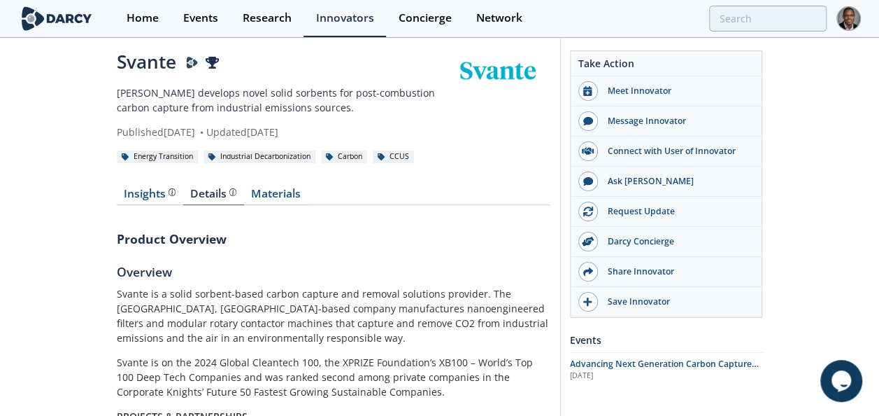
scroll to position [0, 0]
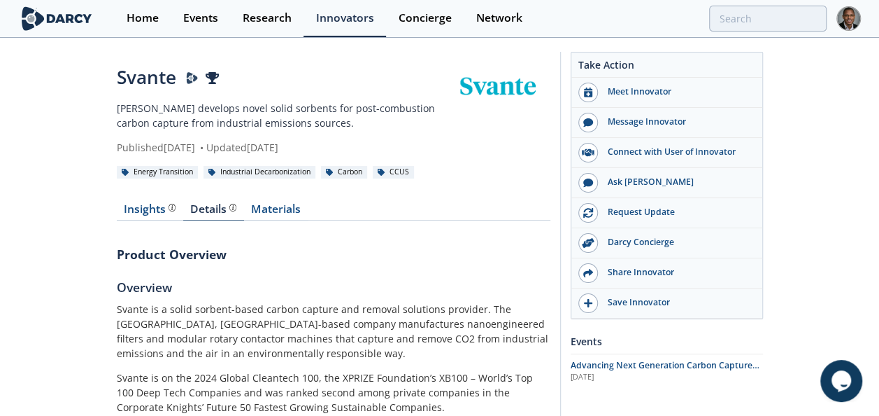
click at [214, 204] on div "Details Product overview, business model, technology and applications as added …" at bounding box center [213, 209] width 46 height 11
click at [208, 210] on div "Details Product overview, business model, technology and applications as added …" at bounding box center [213, 209] width 46 height 11
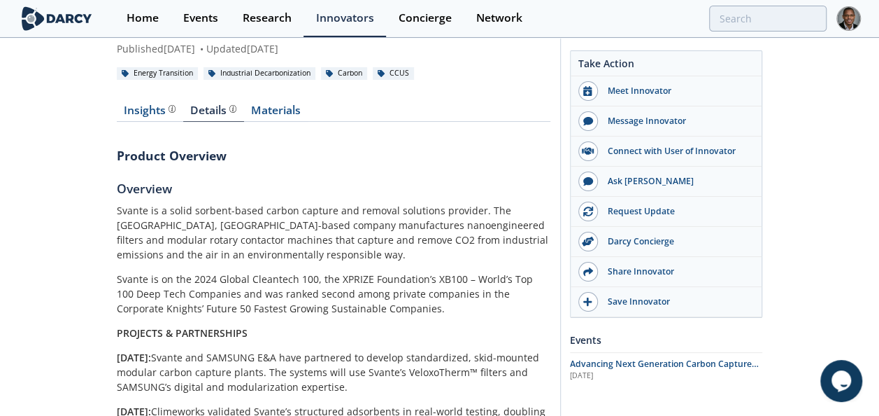
scroll to position [52, 0]
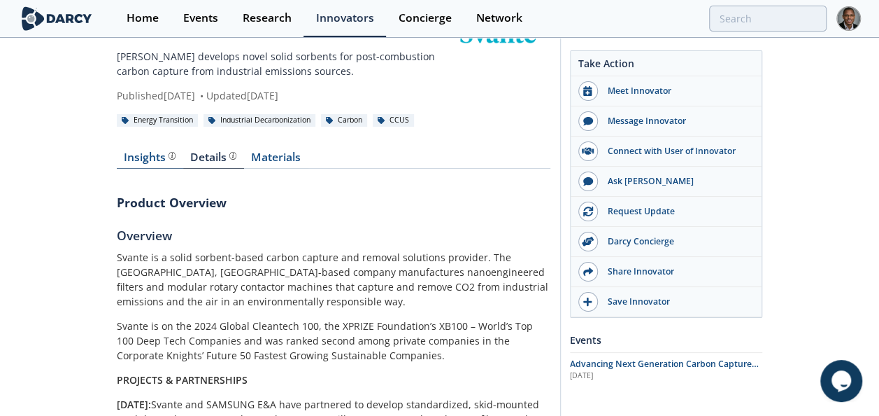
click at [150, 154] on div "Insights" at bounding box center [150, 157] width 52 height 11
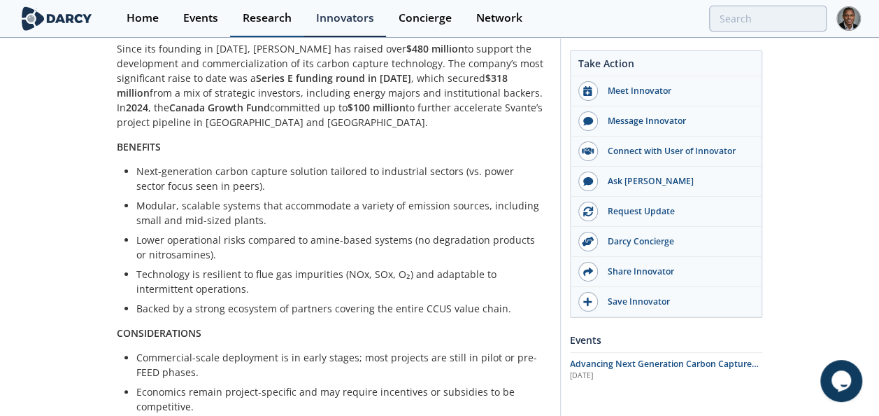
scroll to position [57, 0]
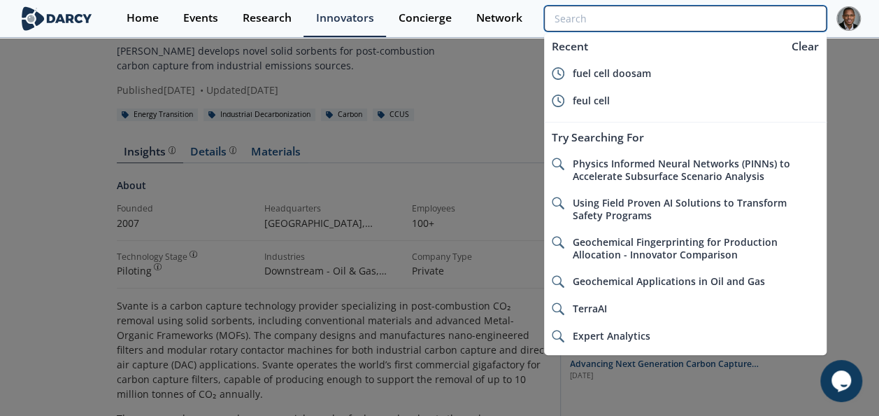
click at [585, 14] on input "search" at bounding box center [685, 19] width 282 height 26
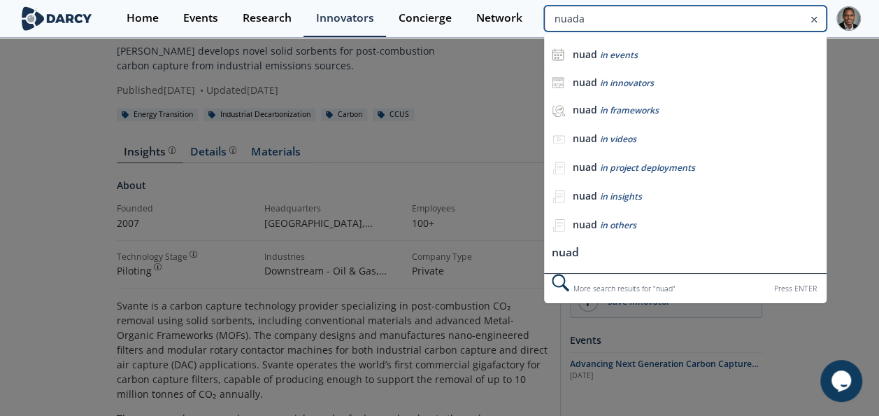
type input "nuada"
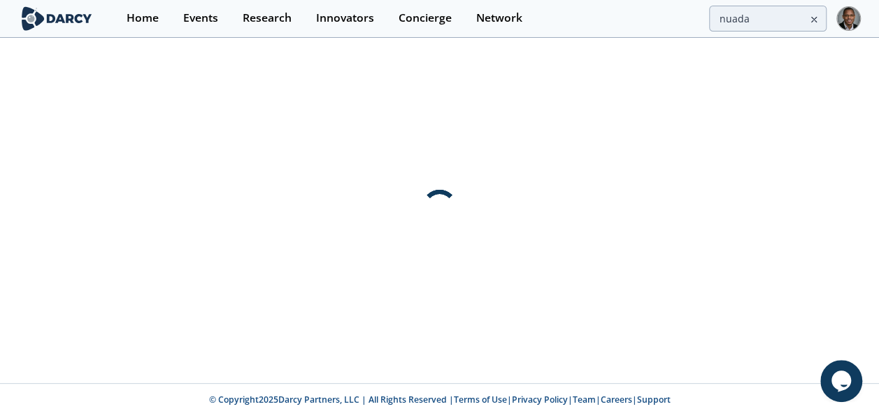
scroll to position [0, 0]
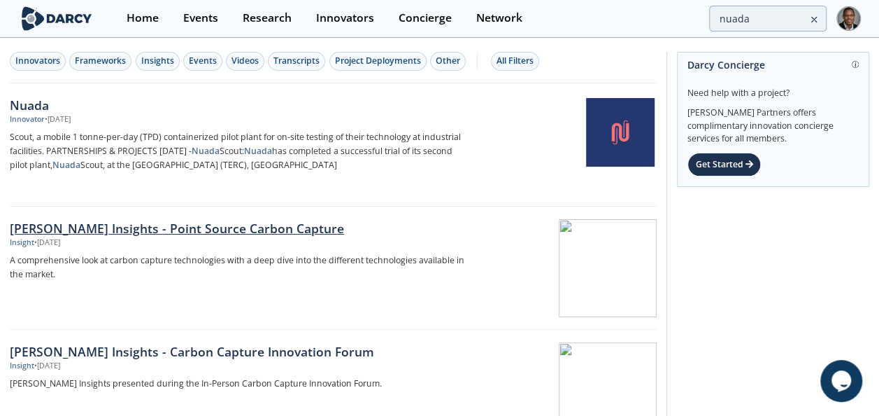
click at [138, 236] on div "Insight • Jan 31, 2025" at bounding box center [240, 242] width 461 height 11
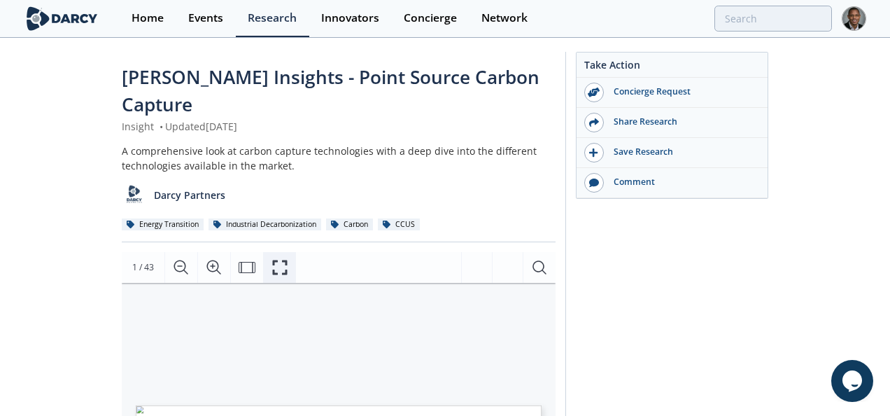
click at [286, 236] on icon "Fullscreen" at bounding box center [280, 267] width 15 height 15
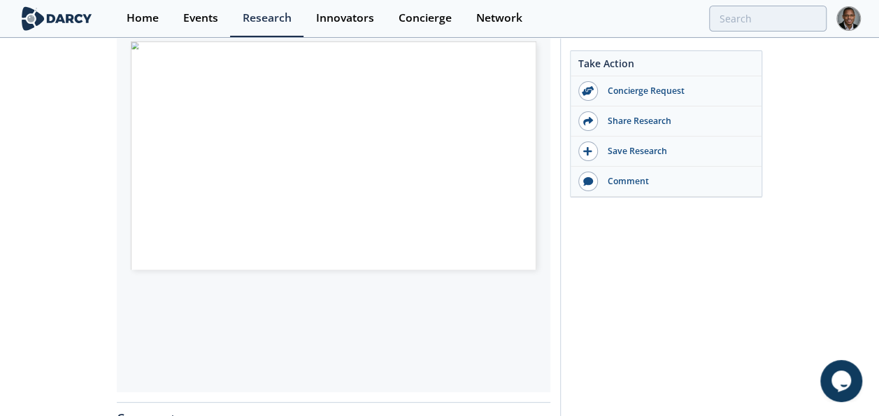
scroll to position [321, 0]
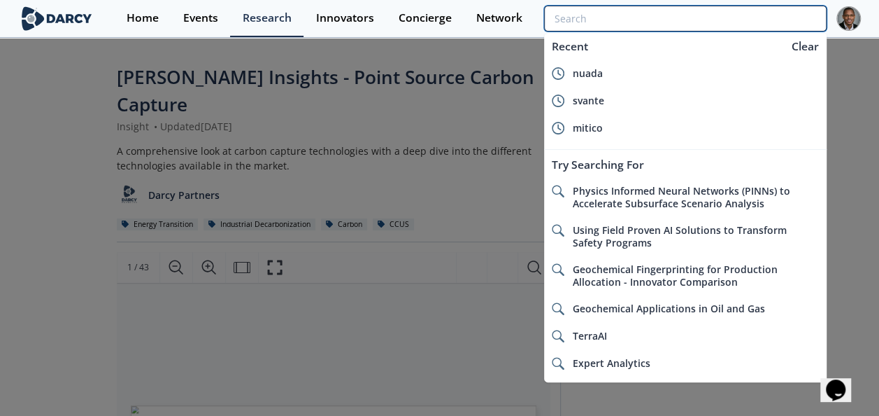
click at [760, 17] on input "search" at bounding box center [685, 19] width 282 height 26
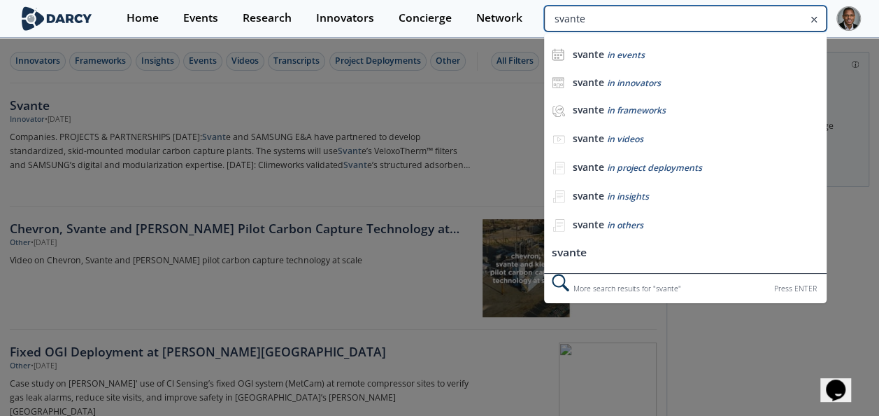
click at [767, 20] on input "svante" at bounding box center [685, 19] width 282 height 26
type input "svante"
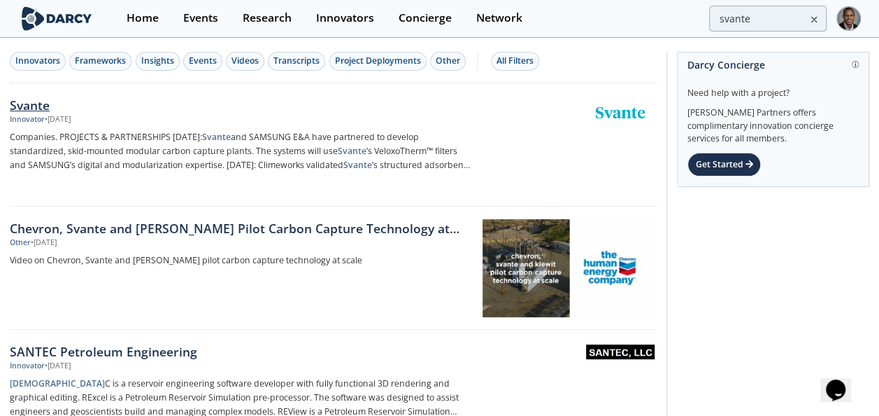
click at [37, 104] on div "Svante" at bounding box center [240, 105] width 461 height 18
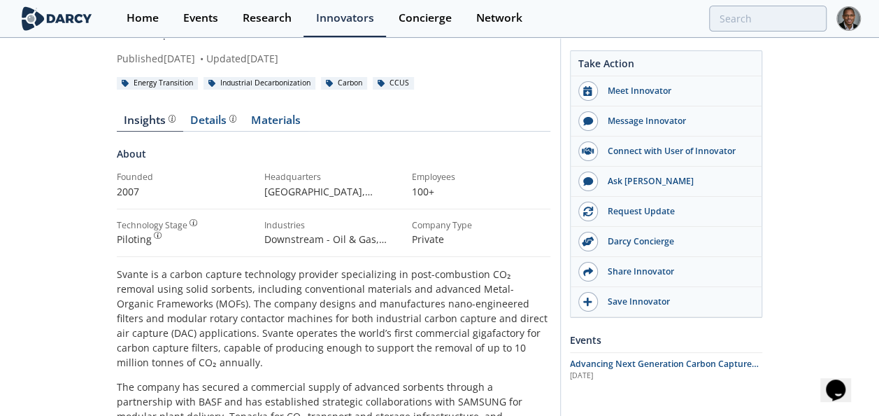
scroll to position [59, 0]
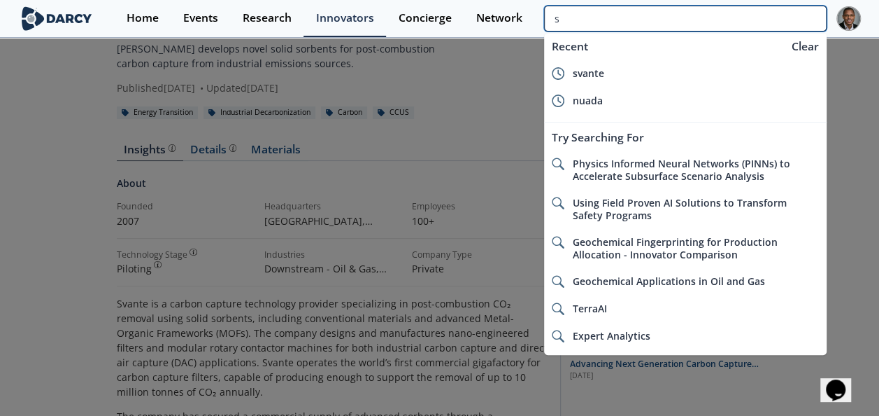
click at [762, 19] on input "s" at bounding box center [685, 19] width 282 height 26
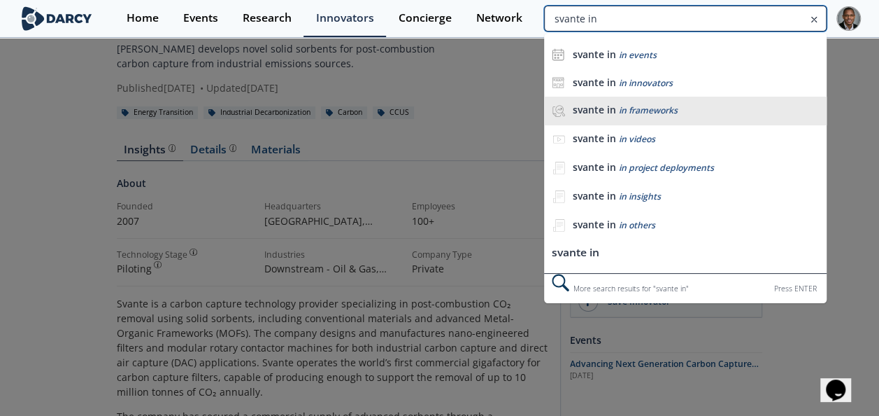
type input "svante in"
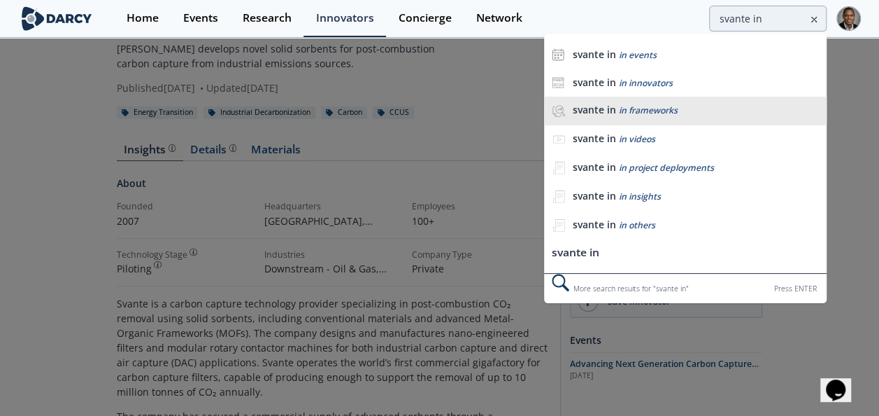
click at [694, 109] on div "svante in in frameworks" at bounding box center [696, 110] width 246 height 13
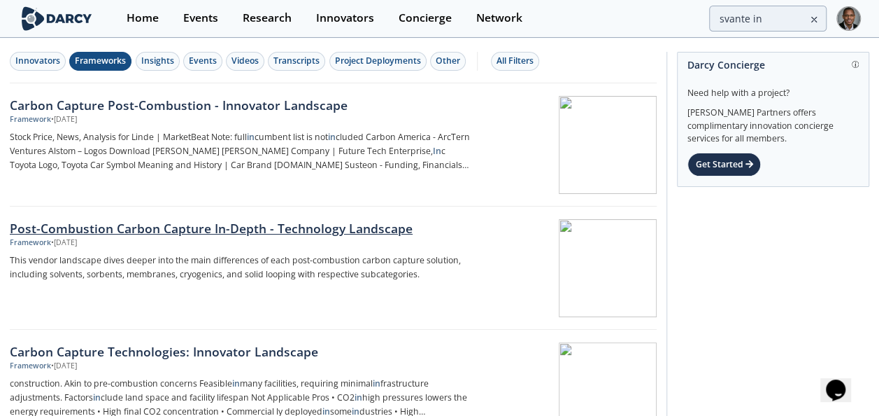
click at [516, 250] on div at bounding box center [569, 268] width 176 height 98
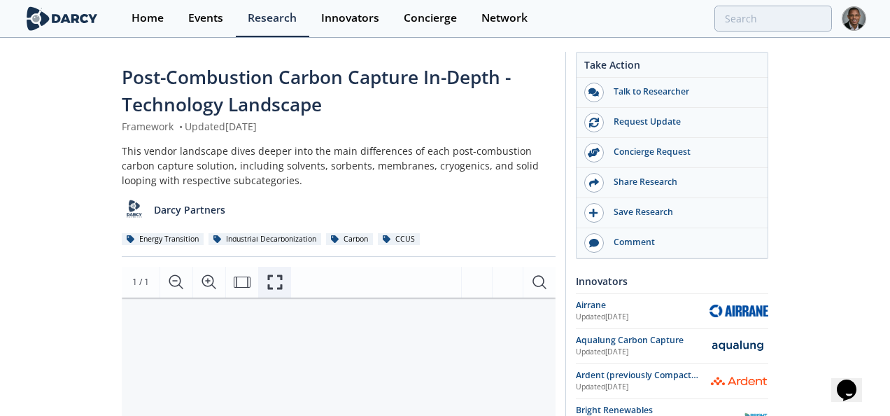
click at [267, 283] on icon "Fullscreen" at bounding box center [275, 282] width 17 height 17
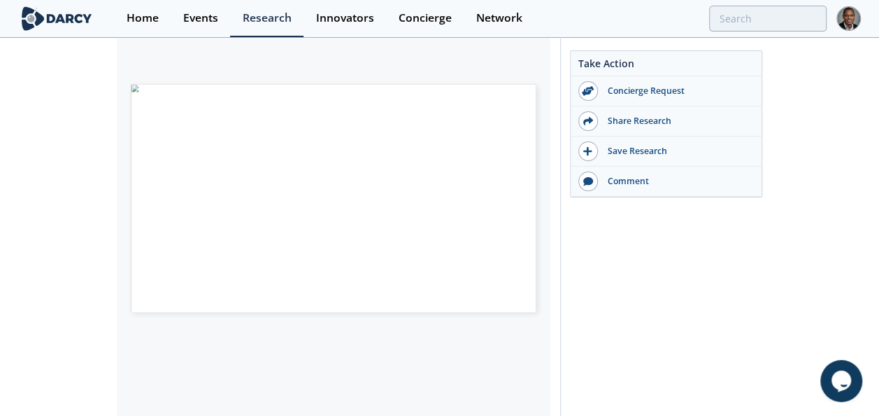
scroll to position [321, 0]
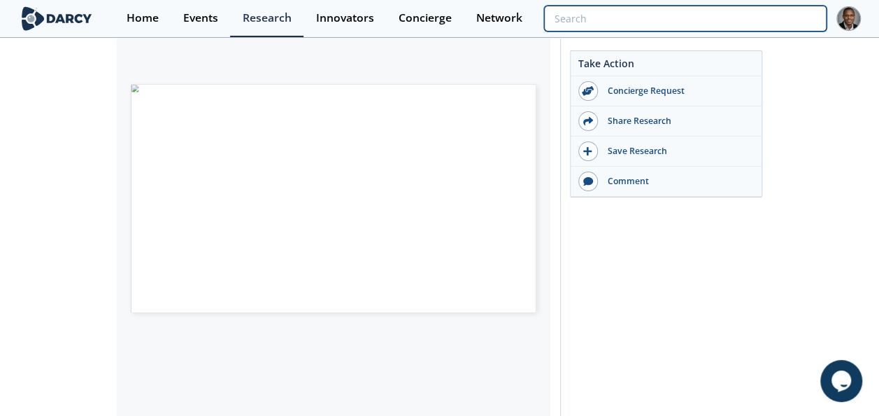
click at [737, 17] on input "search" at bounding box center [685, 19] width 282 height 26
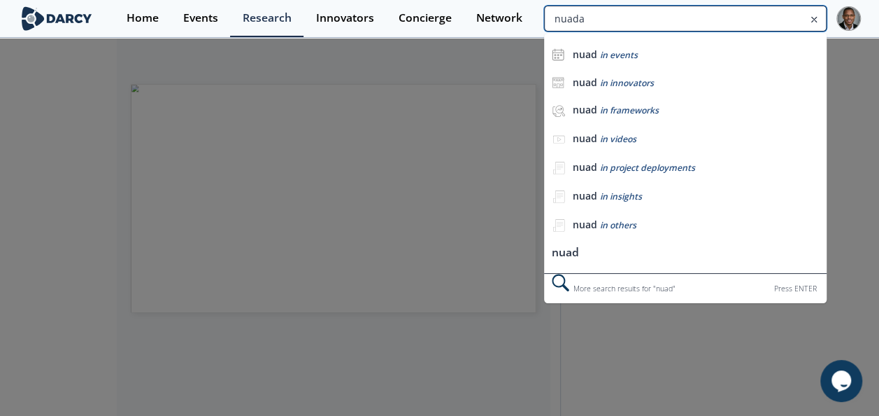
type input "nuada"
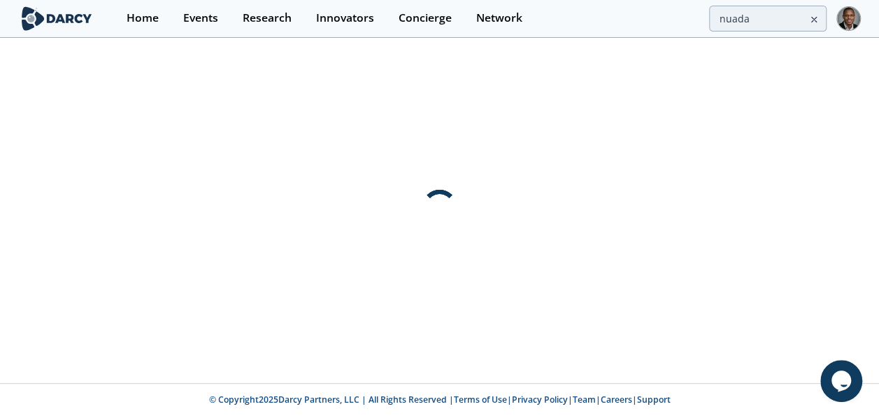
scroll to position [0, 0]
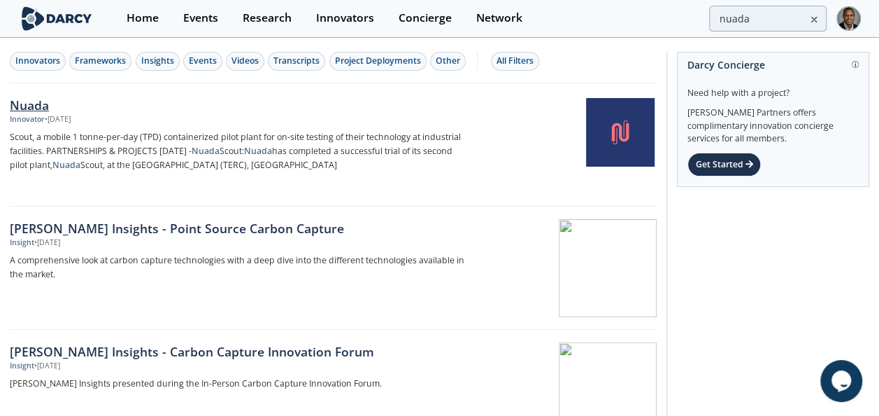
click at [26, 105] on div "Nuada" at bounding box center [240, 105] width 461 height 18
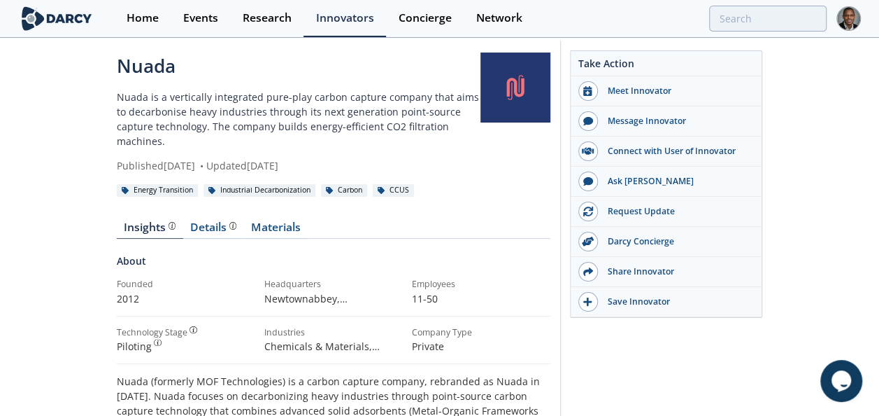
scroll to position [8, 0]
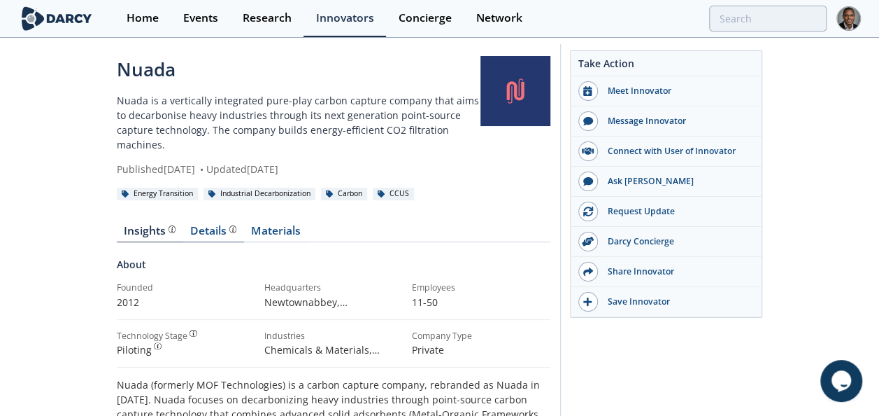
click at [221, 225] on div "Details Product overview, business model, technology and applications as added …" at bounding box center [213, 230] width 46 height 11
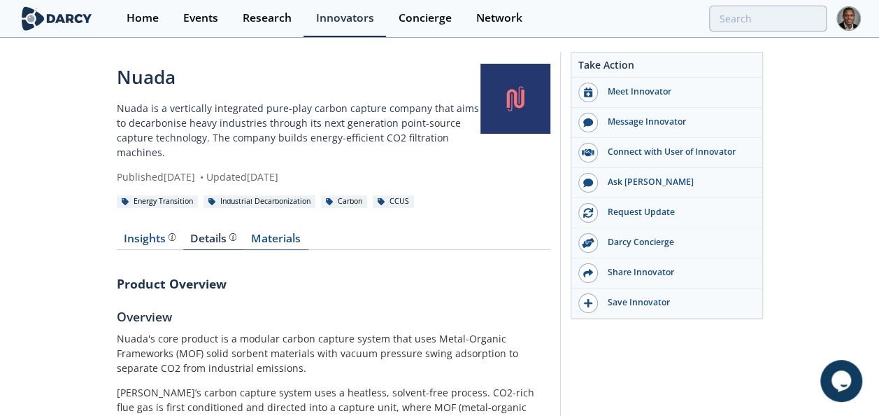
click at [267, 233] on link "Materials" at bounding box center [276, 241] width 64 height 17
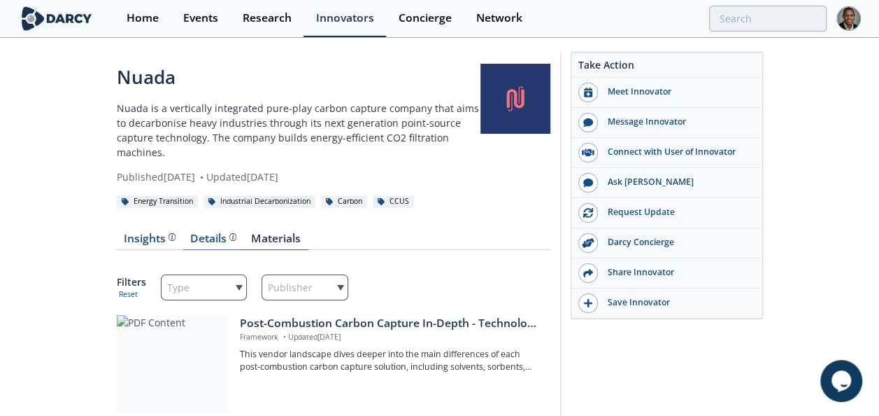
click at [207, 233] on div "Details Product overview, business model, technology and applications as added …" at bounding box center [213, 238] width 46 height 11
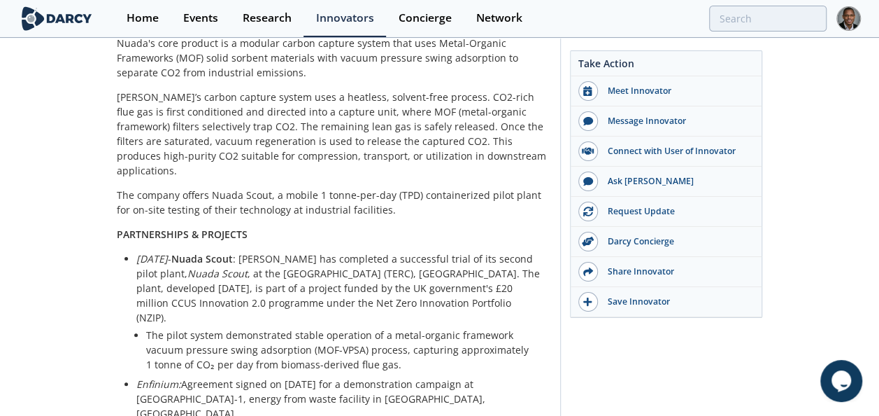
scroll to position [467, 0]
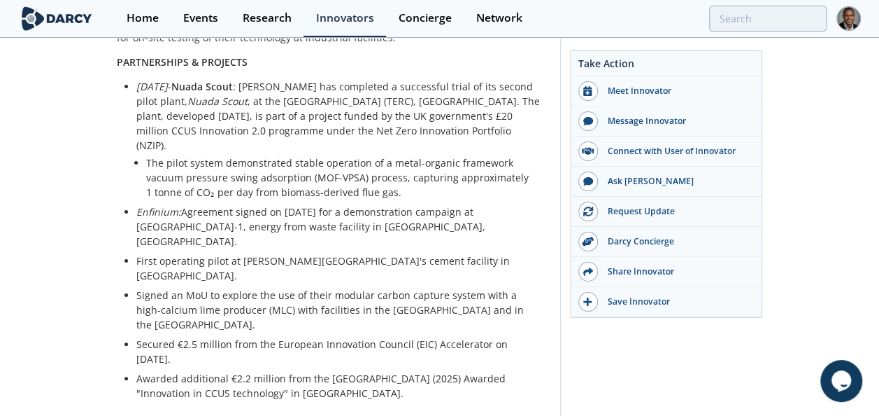
click at [346, 253] on p "First operating pilot at [PERSON_NAME][GEOGRAPHIC_DATA]'s cement facility in [G…" at bounding box center [338, 267] width 404 height 29
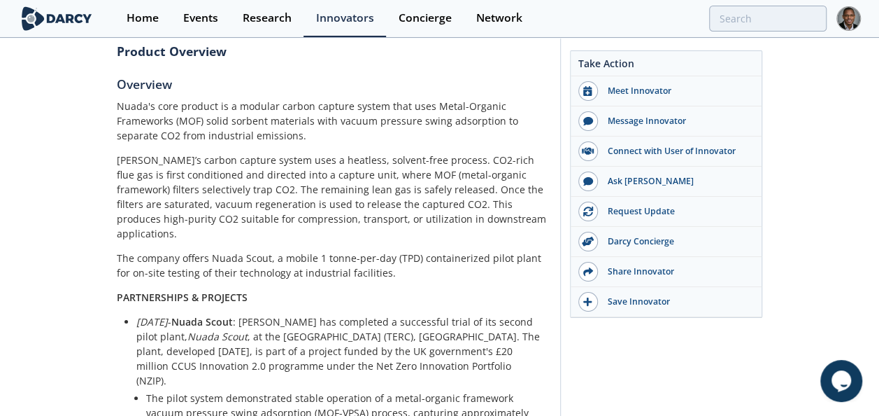
scroll to position [0, 0]
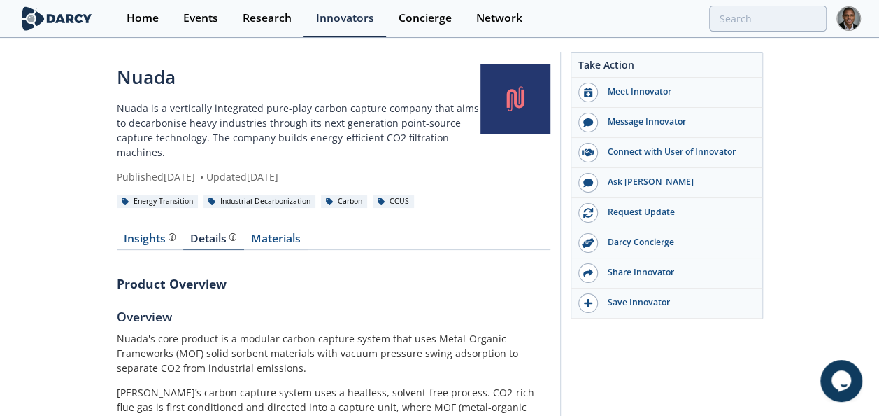
click at [208, 233] on div "Details Product overview, business model, technology and applications as added …" at bounding box center [213, 238] width 46 height 11
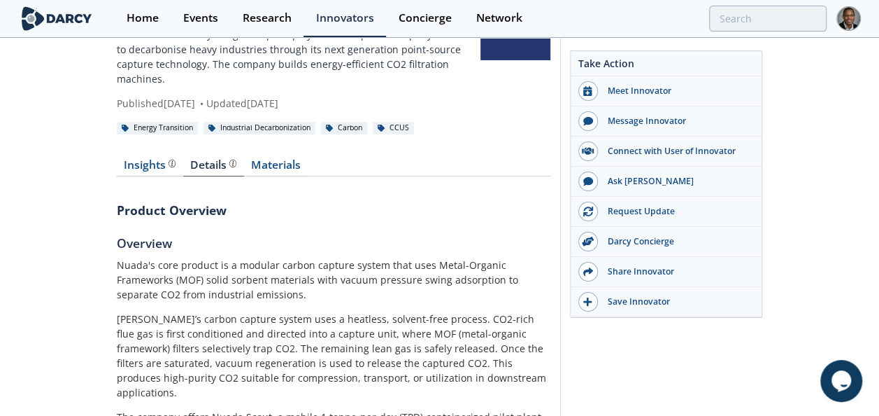
scroll to position [34, 0]
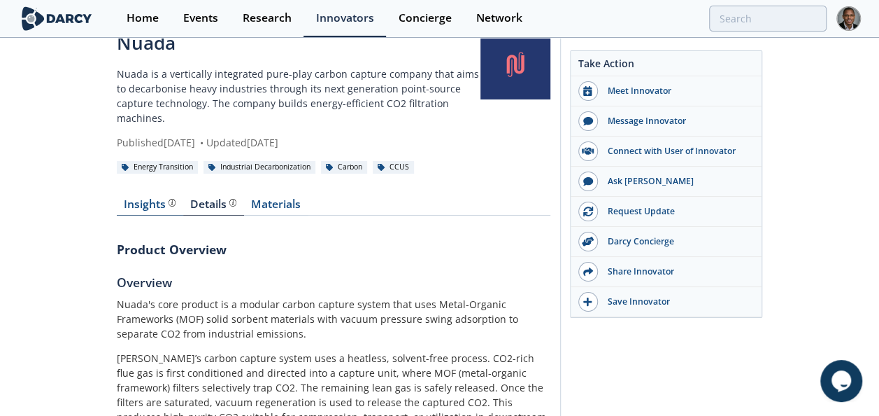
click at [142, 199] on div "Insights" at bounding box center [150, 204] width 52 height 11
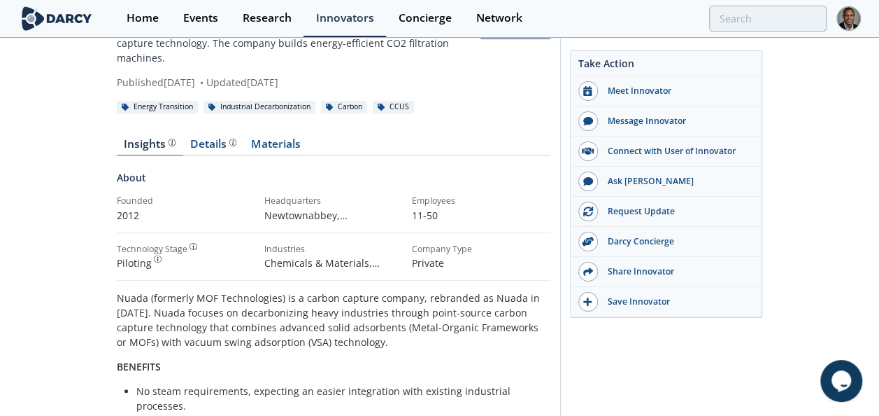
scroll to position [91, 0]
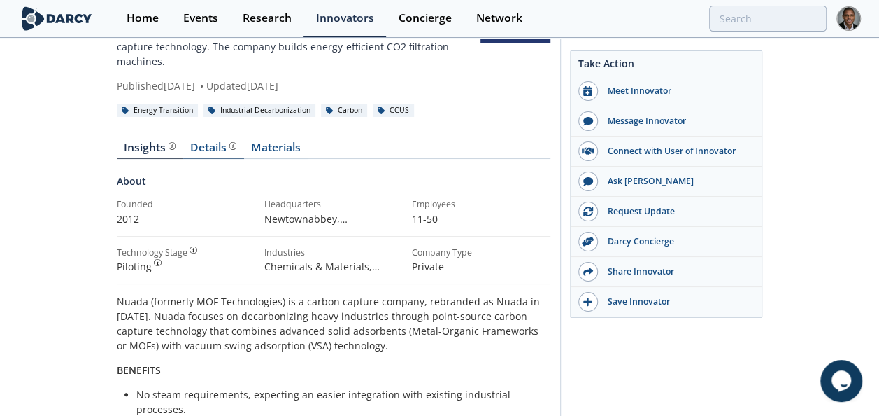
click at [201, 142] on div "Details Product overview, business model, technology and applications as added …" at bounding box center [213, 147] width 46 height 11
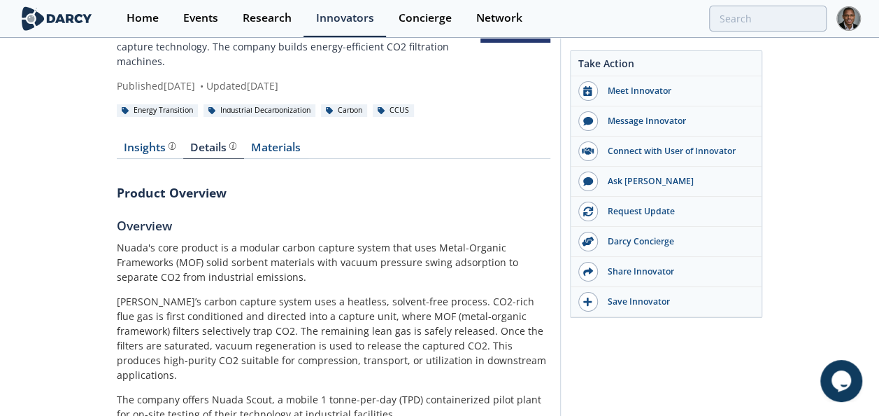
click at [118, 240] on p "Nuada's core product is a modular carbon capture system that uses Metal-Organic…" at bounding box center [334, 262] width 434 height 44
click at [173, 247] on p "Nuada's core product is a modular carbon capture system that uses Metal-Organic…" at bounding box center [334, 262] width 434 height 44
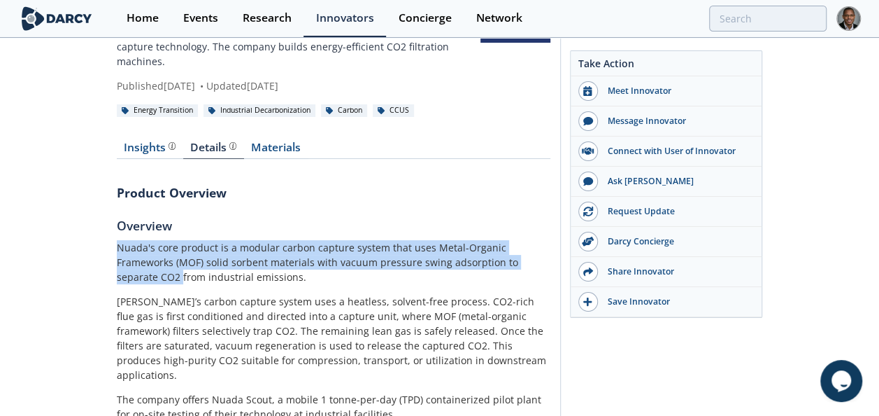
drag, startPoint x: 140, startPoint y: 257, endPoint x: 102, endPoint y: 234, distance: 43.9
copy p "Nuada's core product is a modular carbon capture system that uses Metal-Organic…"
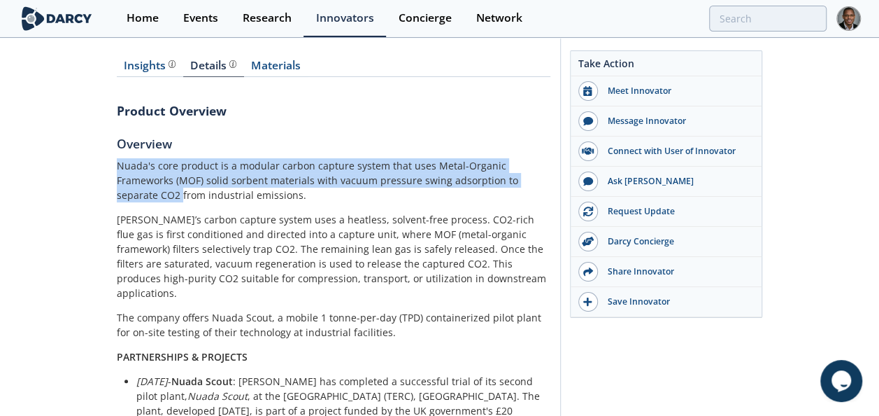
scroll to position [173, 0]
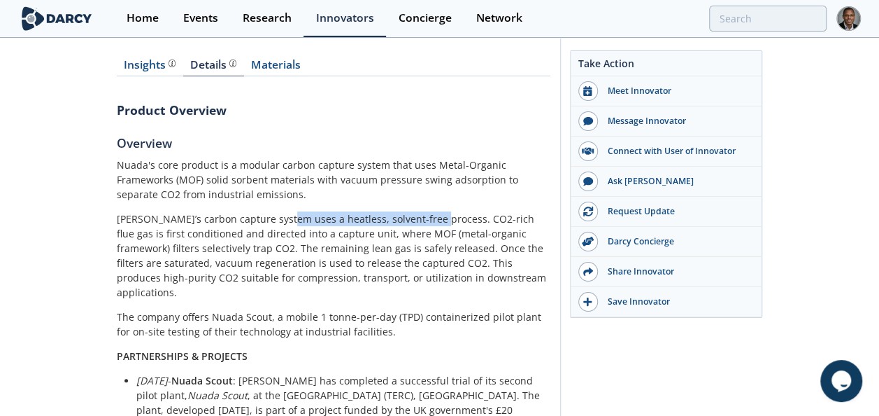
drag, startPoint x: 288, startPoint y: 205, endPoint x: 430, endPoint y: 203, distance: 142.0
click at [430, 211] on p "[PERSON_NAME]’s carbon capture system uses a heatless, solvent-free process. CO…" at bounding box center [334, 255] width 434 height 88
copy p "a heatless, solvent-free process."
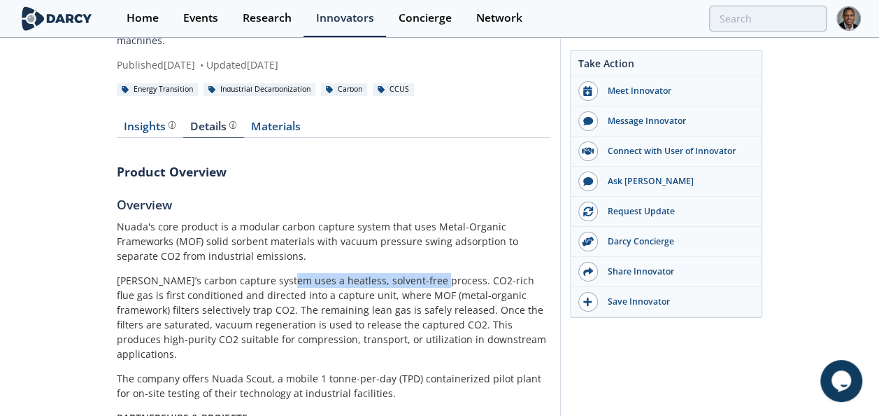
scroll to position [155, 0]
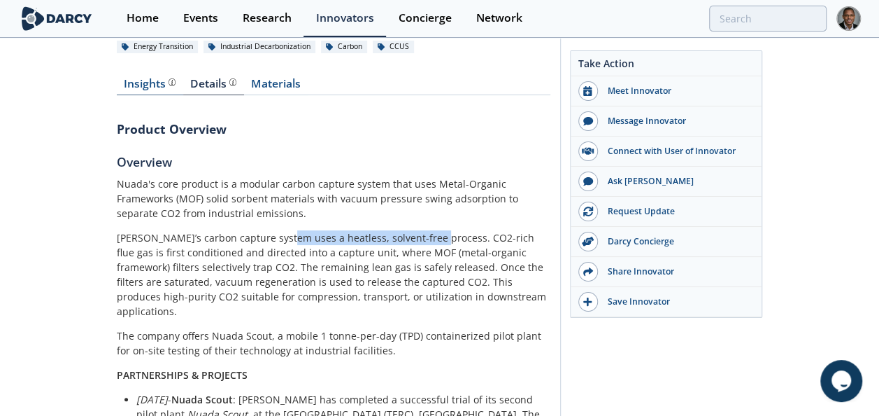
click at [133, 78] on div "Insights" at bounding box center [150, 83] width 52 height 11
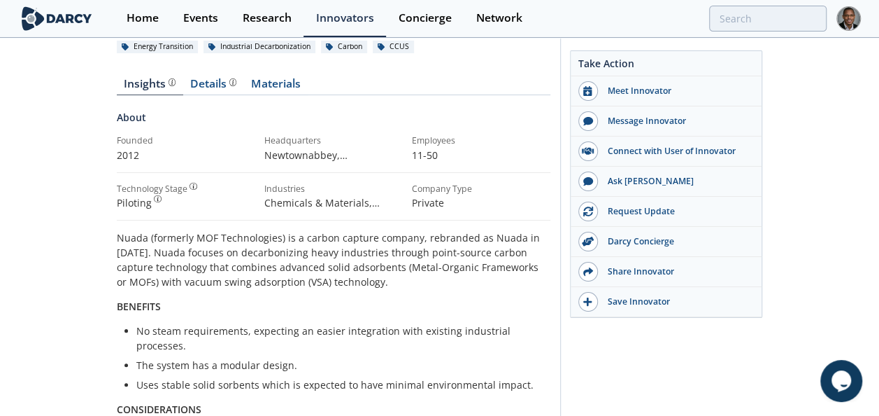
scroll to position [212, 0]
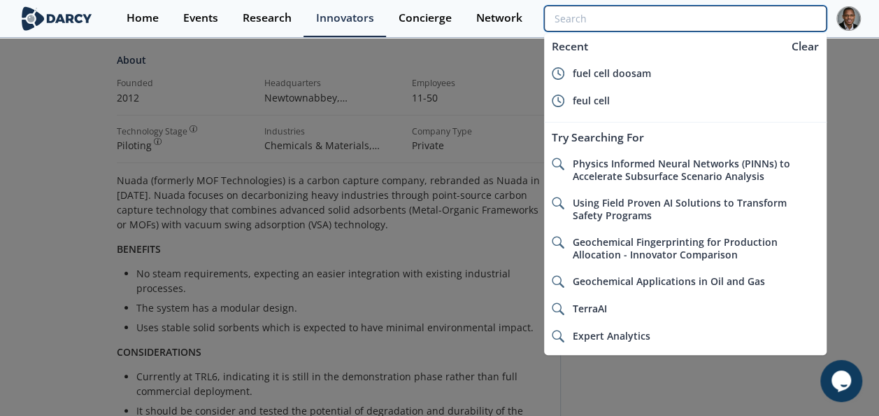
click at [746, 22] on input "search" at bounding box center [685, 19] width 282 height 26
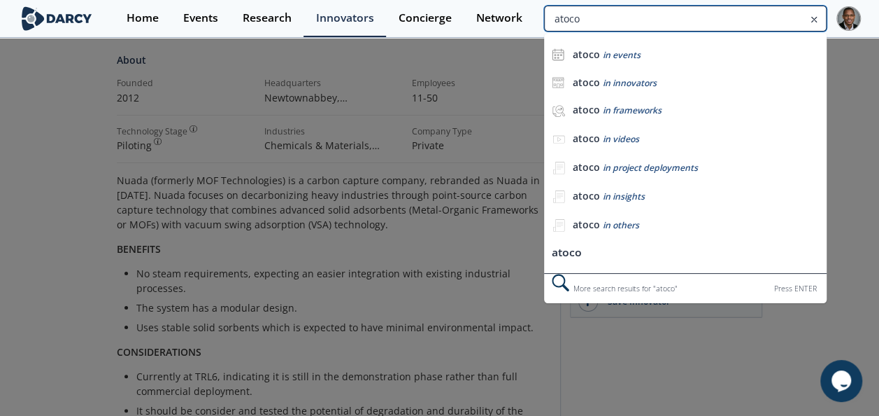
type input "atoco"
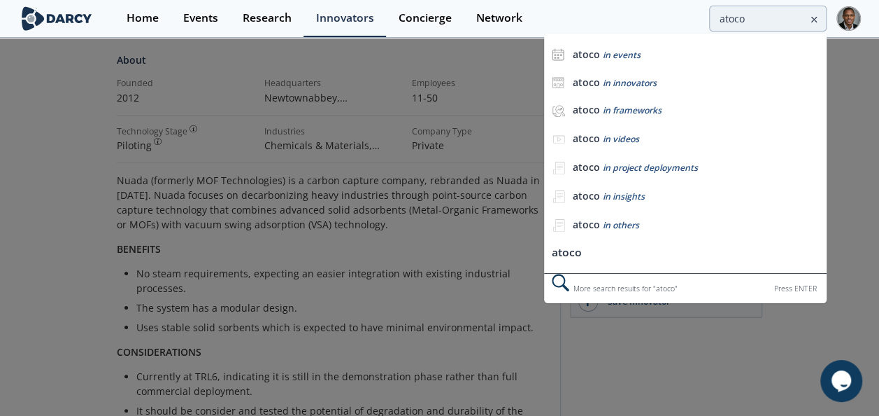
scroll to position [0, 0]
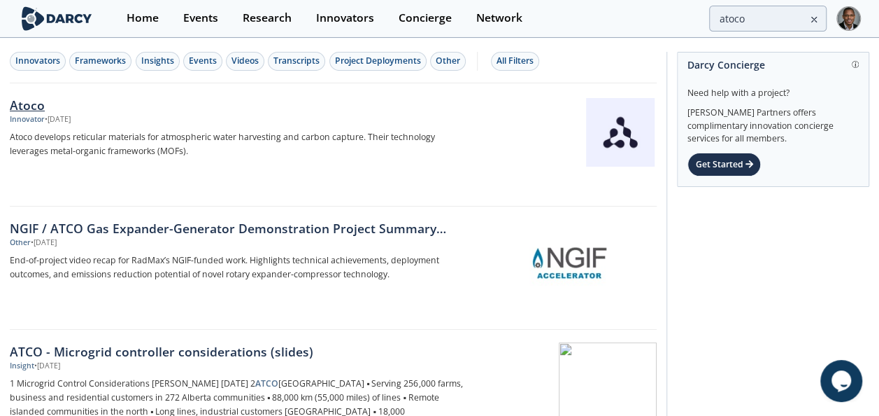
click at [21, 106] on div "Atoco" at bounding box center [240, 105] width 461 height 18
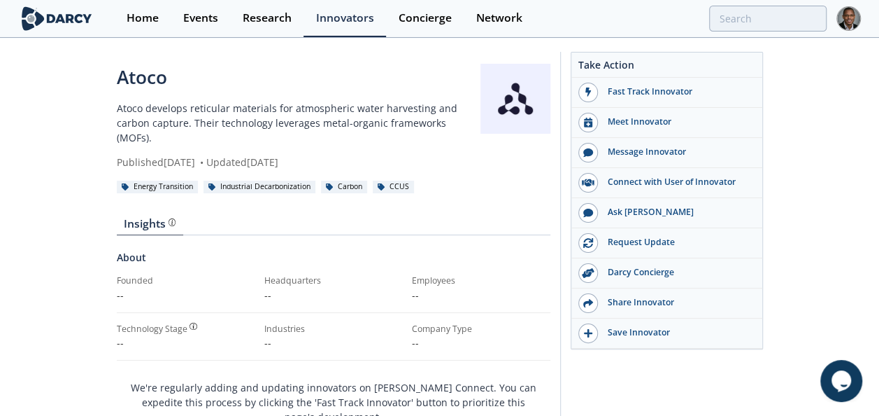
click at [280, 322] on div "Industries" at bounding box center [333, 328] width 138 height 13
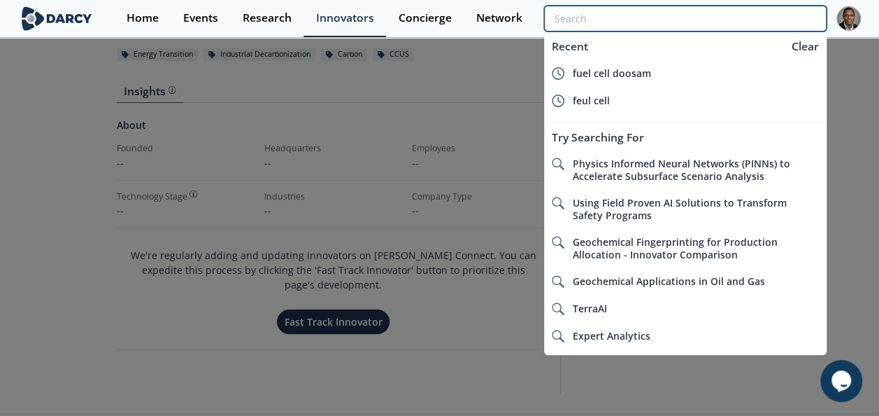
click at [736, 24] on input "search" at bounding box center [685, 19] width 282 height 26
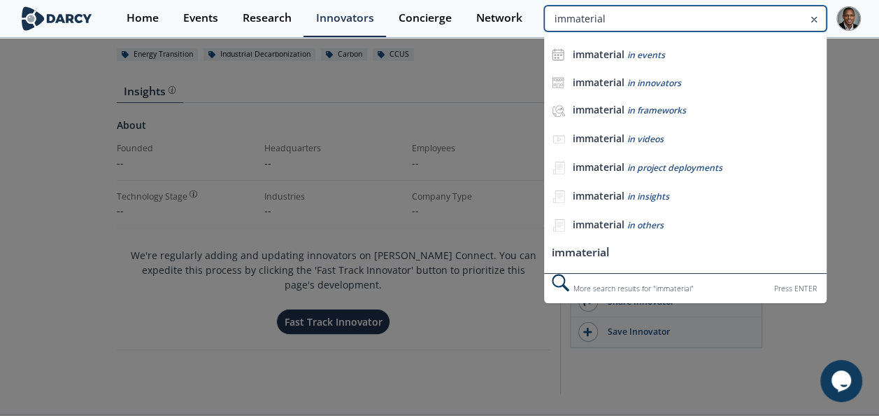
type input "immaterial"
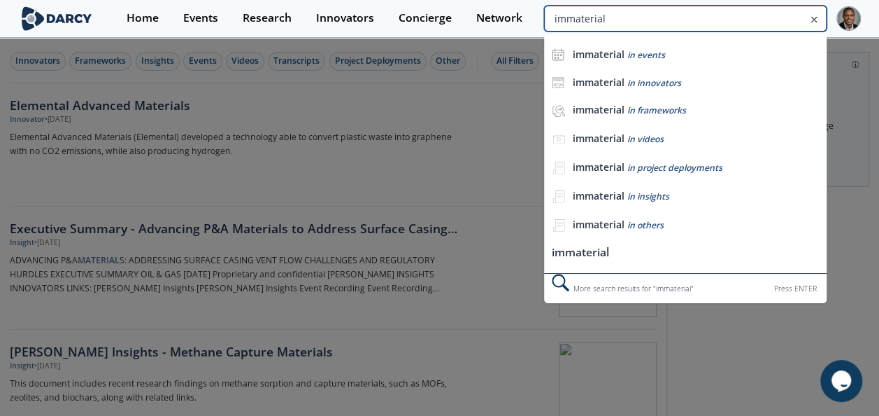
click at [723, 20] on input "immaterial" at bounding box center [685, 19] width 282 height 26
click at [613, 18] on input "immaterial" at bounding box center [685, 19] width 282 height 26
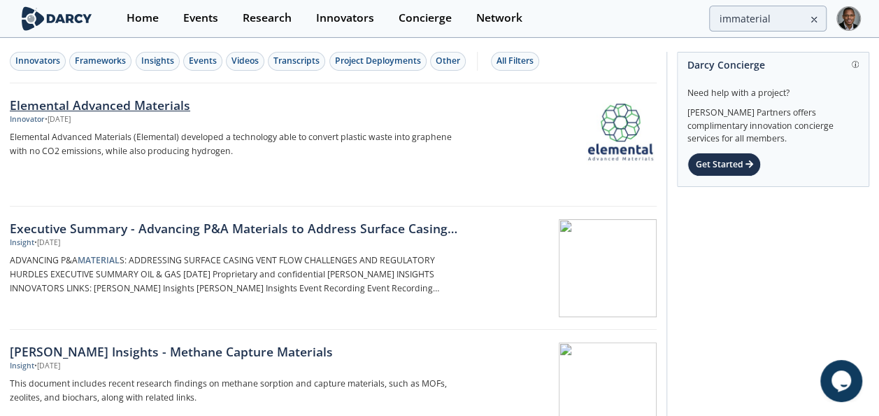
click at [106, 104] on div "Elemental Advanced Materials" at bounding box center [240, 105] width 461 height 18
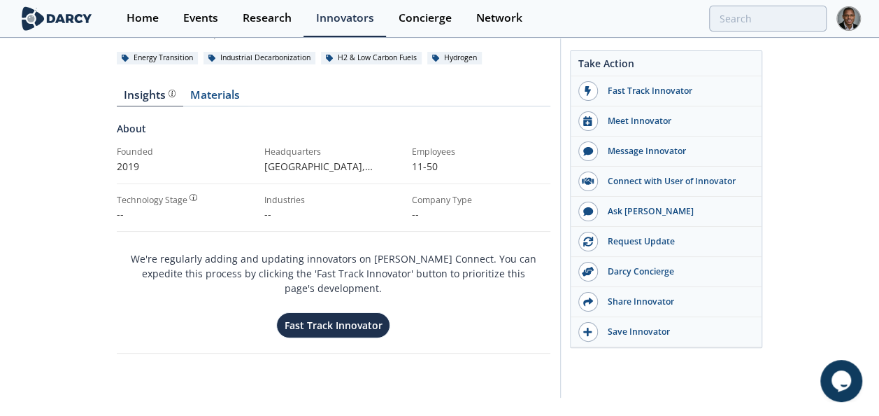
scroll to position [129, 0]
